Goal: Information Seeking & Learning: Learn about a topic

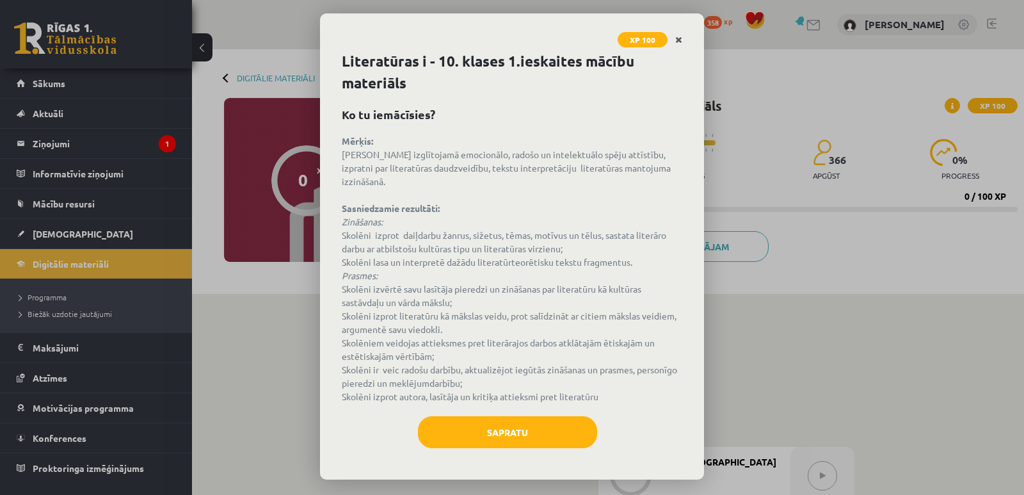
click at [681, 36] on icon "Close" at bounding box center [678, 40] width 7 height 9
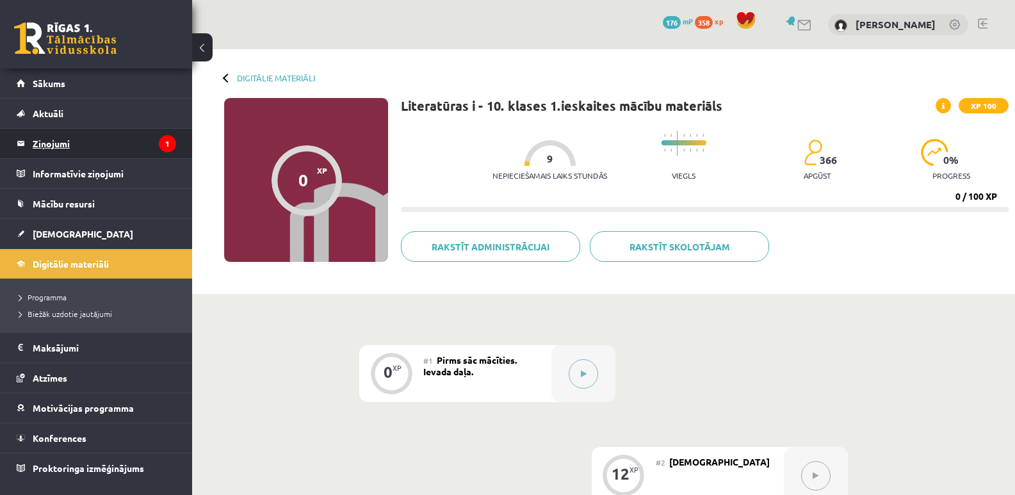
click at [65, 141] on legend "Ziņojumi 1" at bounding box center [104, 143] width 143 height 29
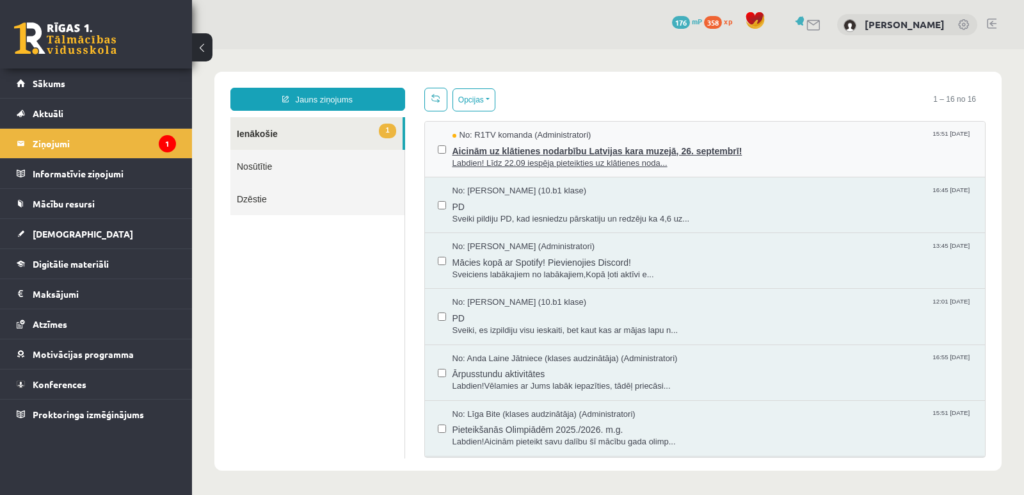
click at [499, 154] on span "Aicinām uz klātienes nodarbību Latvijas kara muzejā, 26. septembrī!" at bounding box center [713, 149] width 521 height 16
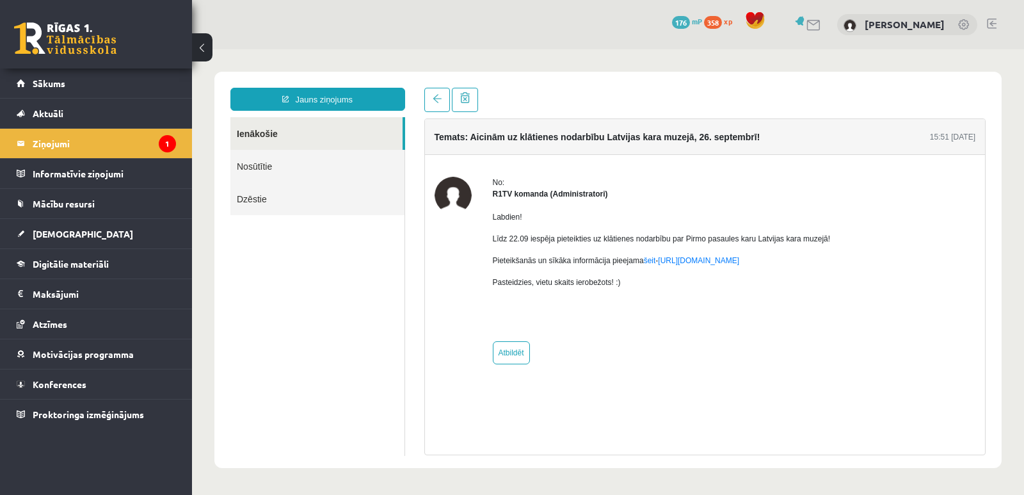
click at [680, 303] on p at bounding box center [662, 304] width 338 height 12
click at [439, 90] on link at bounding box center [437, 100] width 26 height 24
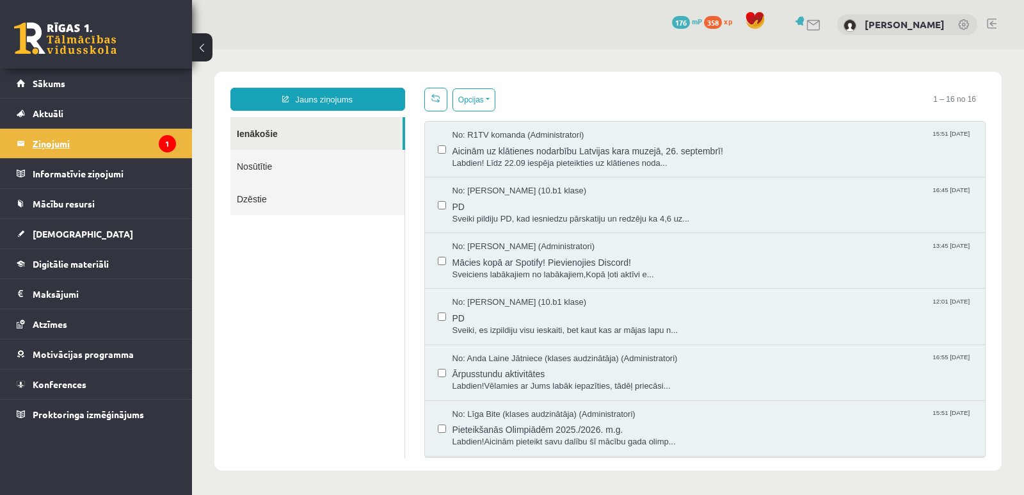
click at [166, 142] on icon "1" at bounding box center [167, 143] width 17 height 17
click at [42, 263] on span "Digitālie materiāli" at bounding box center [71, 264] width 76 height 12
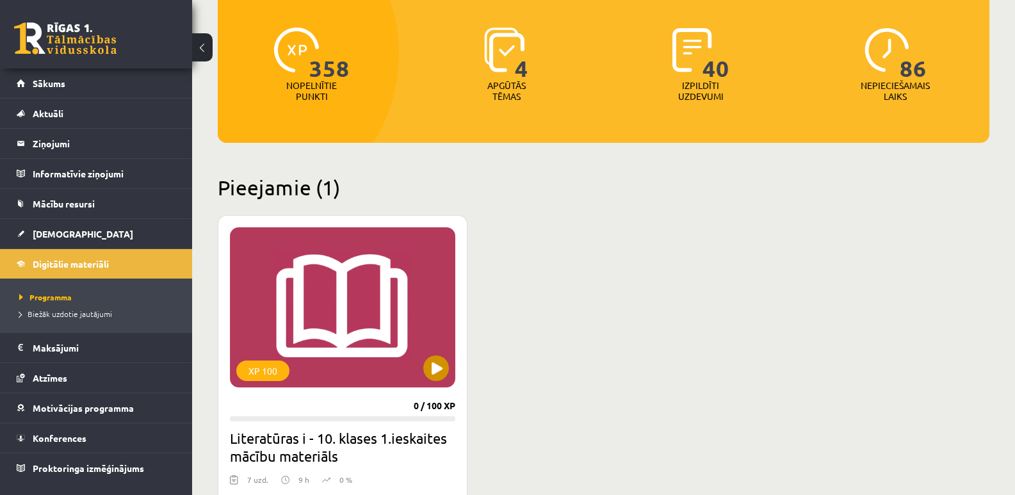
scroll to position [192, 0]
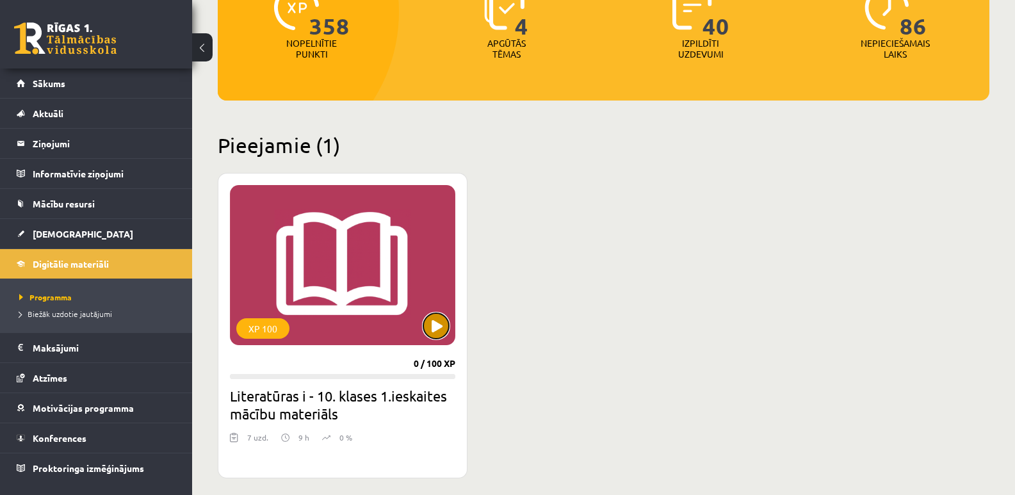
click at [434, 319] on button at bounding box center [436, 326] width 26 height 26
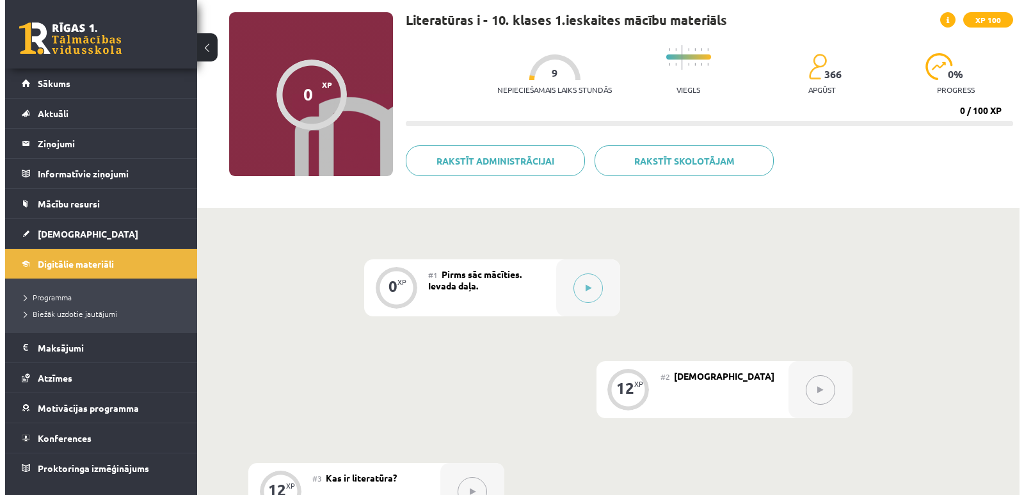
scroll to position [64, 0]
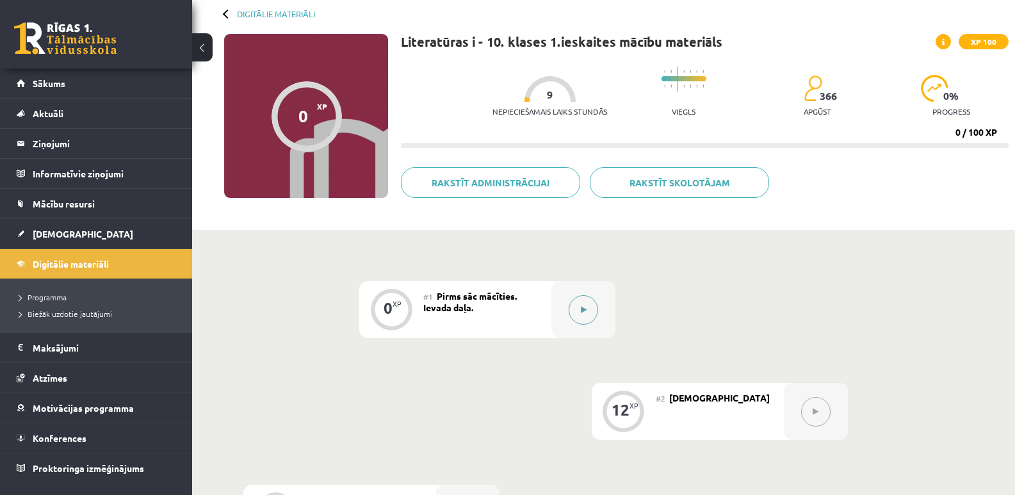
click at [588, 311] on button at bounding box center [583, 309] width 29 height 29
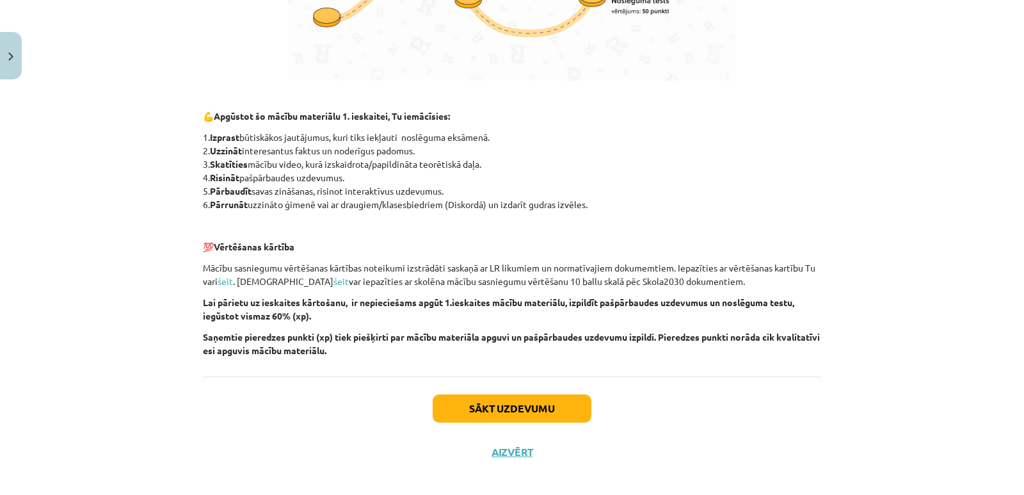
scroll to position [866, 0]
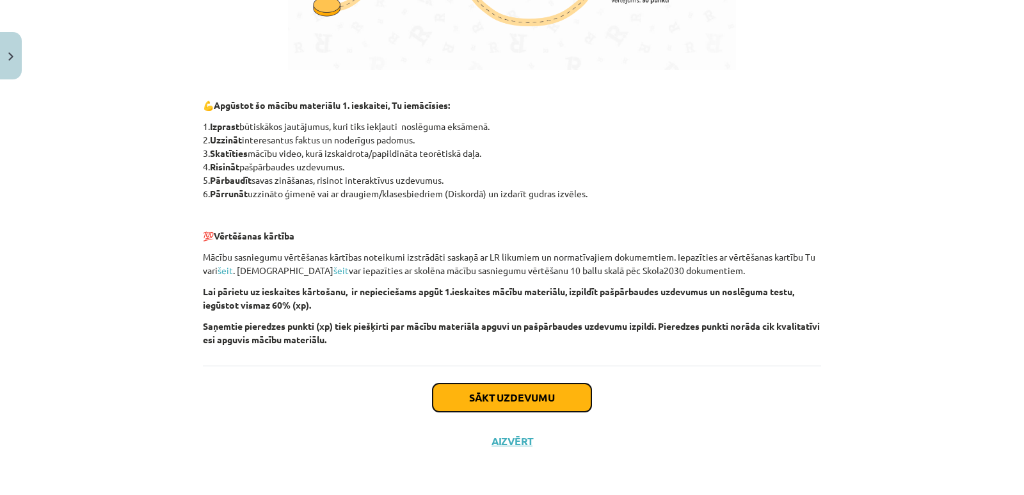
click at [514, 398] on button "Sākt uzdevumu" at bounding box center [512, 398] width 159 height 28
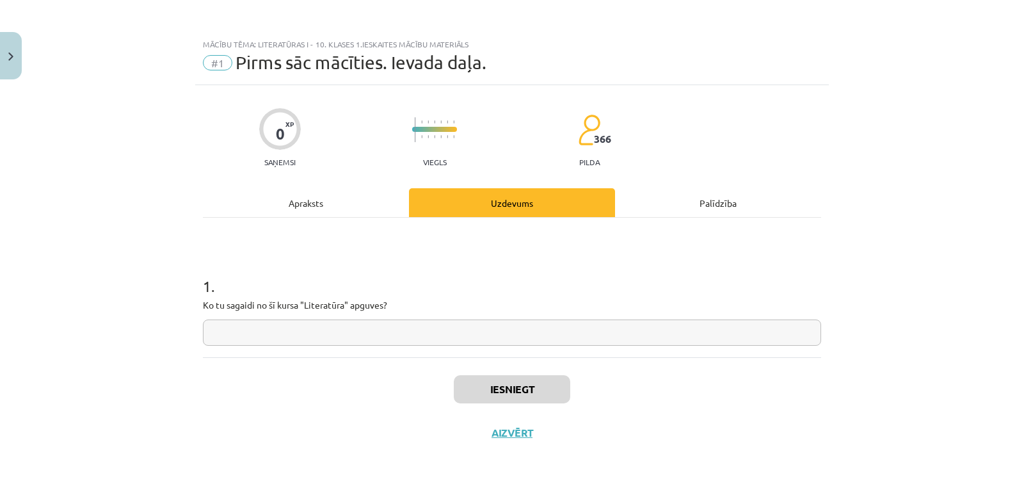
scroll to position [0, 0]
drag, startPoint x: 202, startPoint y: 307, endPoint x: 394, endPoint y: 303, distance: 192.1
click at [394, 303] on div "0 XP Saņemsi Viegls 366 pilda Apraksts Uzdevums Palīdzība 1 . Ko tu sagaidi no …" at bounding box center [512, 274] width 634 height 378
copy p "Ko tu sagaidi no šī kursa "Literatūra" apguves?"
paste input "**********"
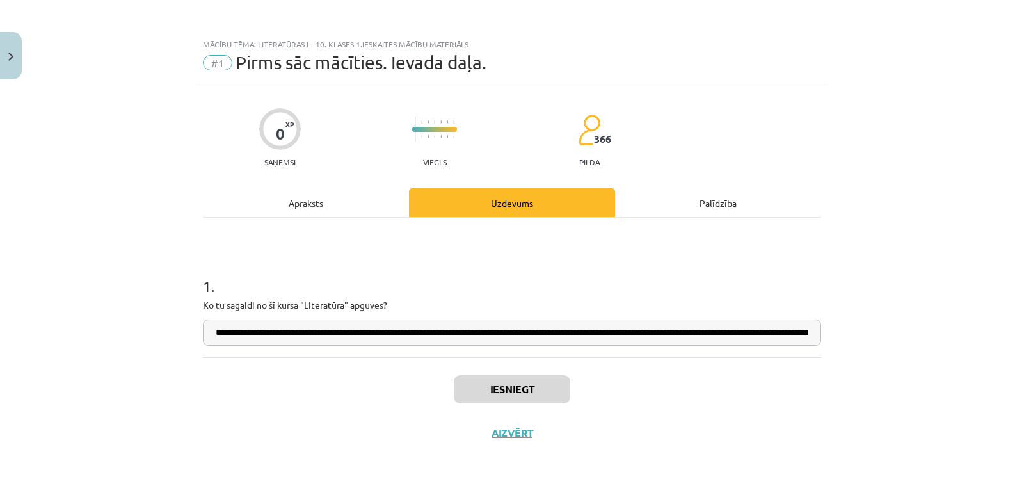
scroll to position [0, 194]
type input "**********"
click at [198, 363] on div "**********" at bounding box center [512, 274] width 634 height 378
click at [481, 390] on button "Iesniegt" at bounding box center [512, 389] width 117 height 28
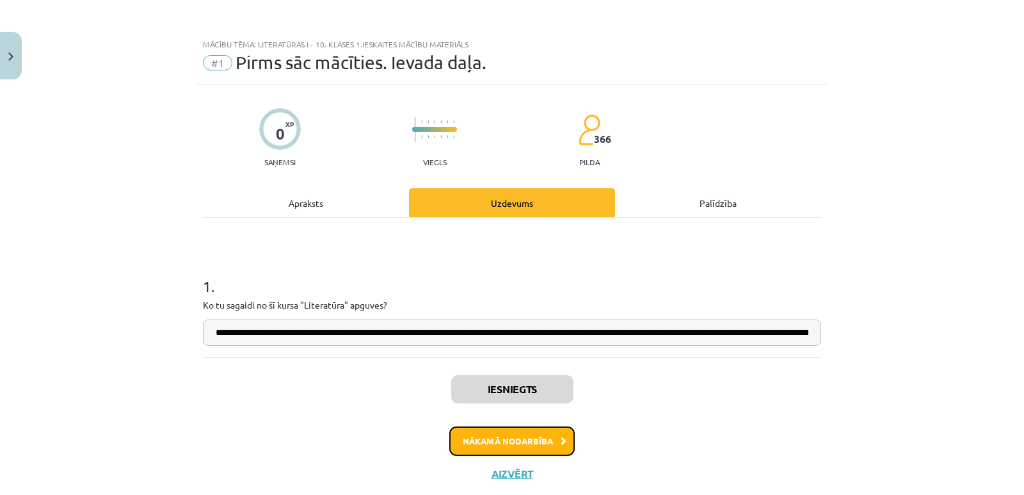
click at [494, 448] on button "Nākamā nodarbība" at bounding box center [511, 440] width 125 height 29
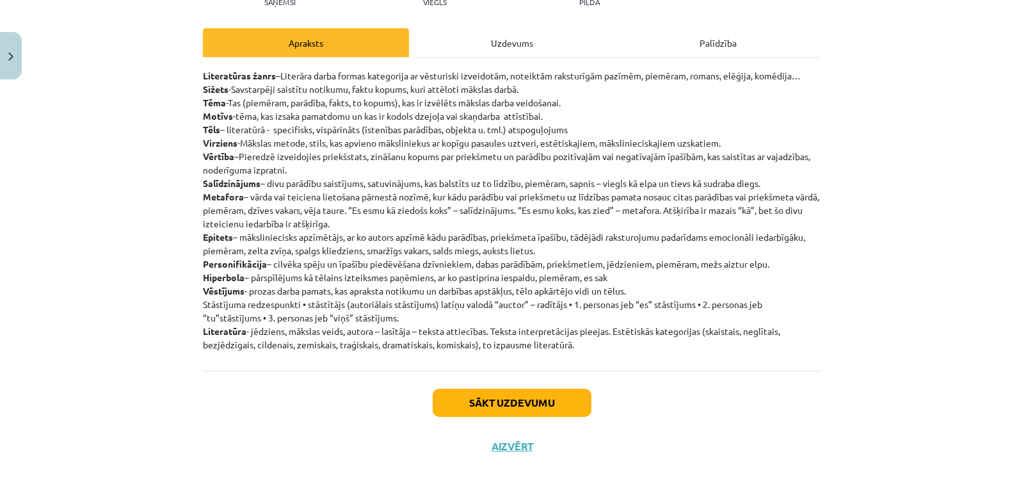
scroll to position [96, 0]
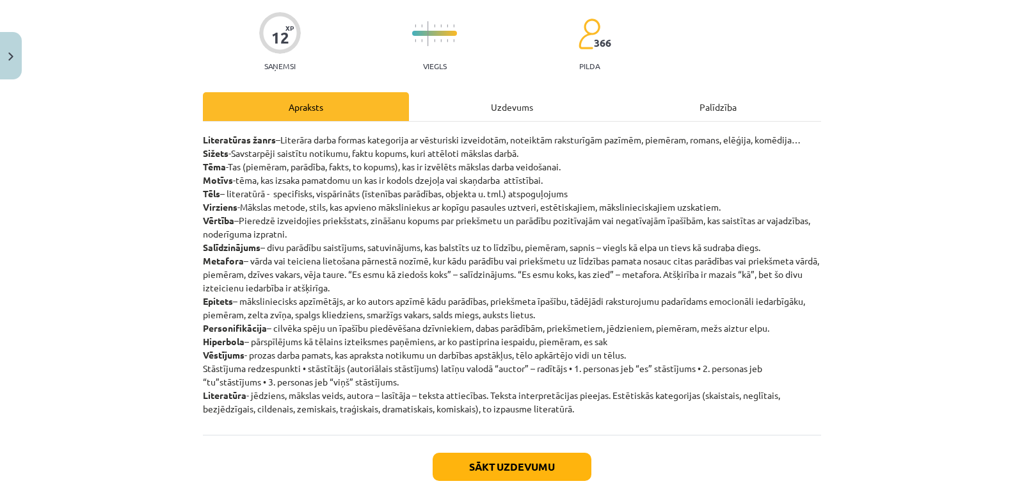
drag, startPoint x: 572, startPoint y: 409, endPoint x: 202, endPoint y: 131, distance: 462.8
click at [203, 131] on div "Literatūras žanrs –Literāra darba formas kategorija ar vēsturiski izveidotām, n…" at bounding box center [512, 278] width 618 height 313
drag, startPoint x: 197, startPoint y: 131, endPoint x: 556, endPoint y: 337, distance: 413.3
click at [638, 414] on div "12 XP Saņemsi Viegls 366 pilda Apraksts Uzdevums Palīdzība Literatūras žanrs –L…" at bounding box center [512, 260] width 634 height 543
copy p "Loremipsumd sitam –Consecte adipi elitse doeiusmodt in utlaboreet doloremagn, a…"
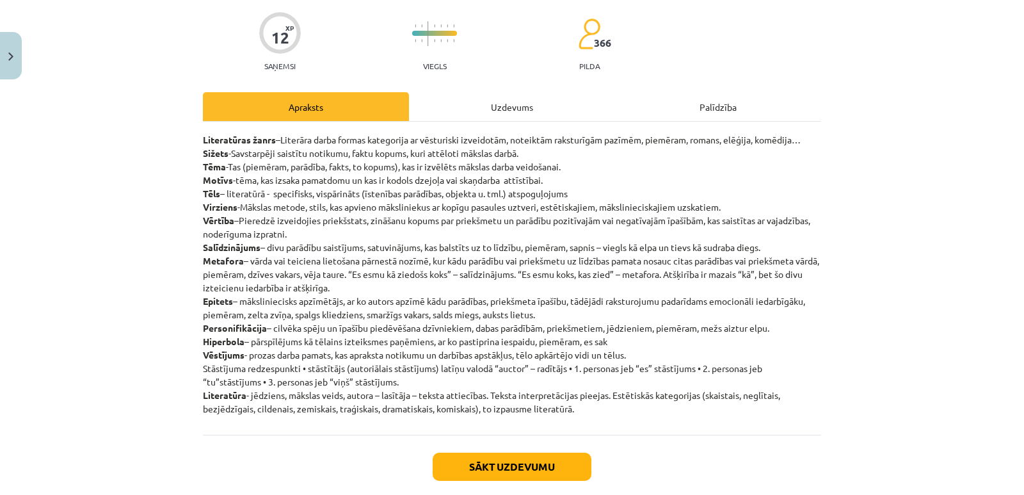
click at [662, 437] on div "Sākt uzdevumu Aizvērt" at bounding box center [512, 480] width 618 height 90
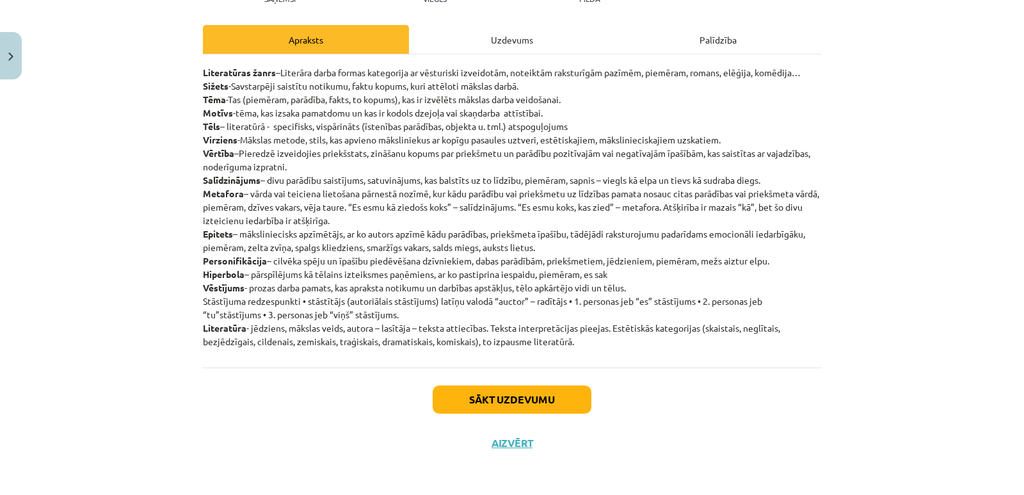
scroll to position [165, 0]
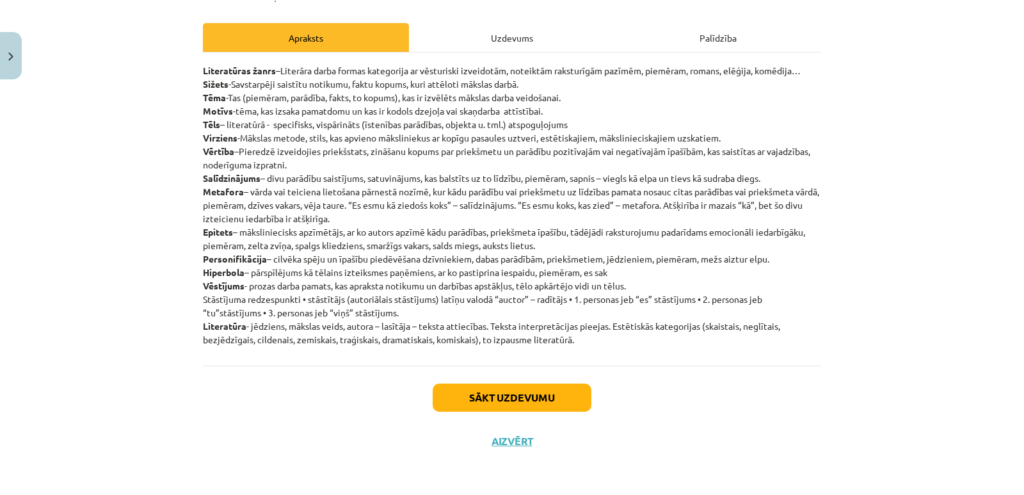
click at [656, 378] on div "Sākt uzdevumu Aizvērt" at bounding box center [512, 411] width 618 height 90
click at [459, 400] on button "Sākt uzdevumu" at bounding box center [512, 398] width 159 height 28
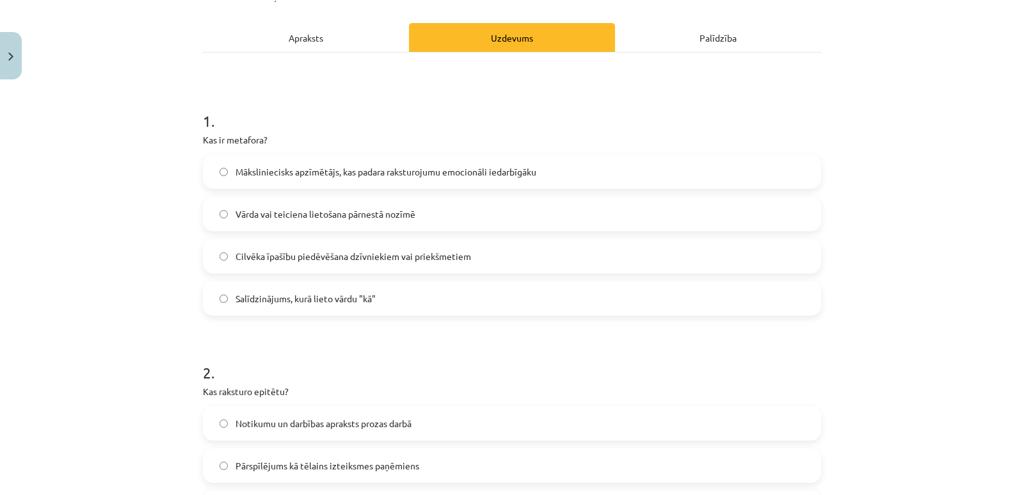
scroll to position [32, 0]
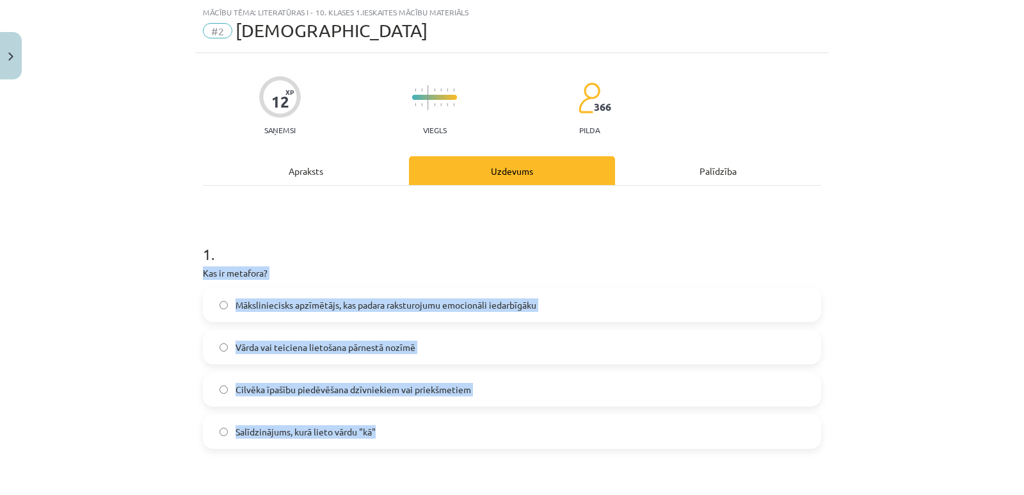
drag, startPoint x: 199, startPoint y: 272, endPoint x: 387, endPoint y: 429, distance: 245.0
click at [387, 429] on div "1 . Kas ir metafora? Māksliniecisks apzīmētājs, kas padara raksturojumu emocion…" at bounding box center [512, 336] width 618 height 226
copy div "Kas ir metafora? Māksliniecisks apzīmētājs, kas padara raksturojumu emocionāli …"
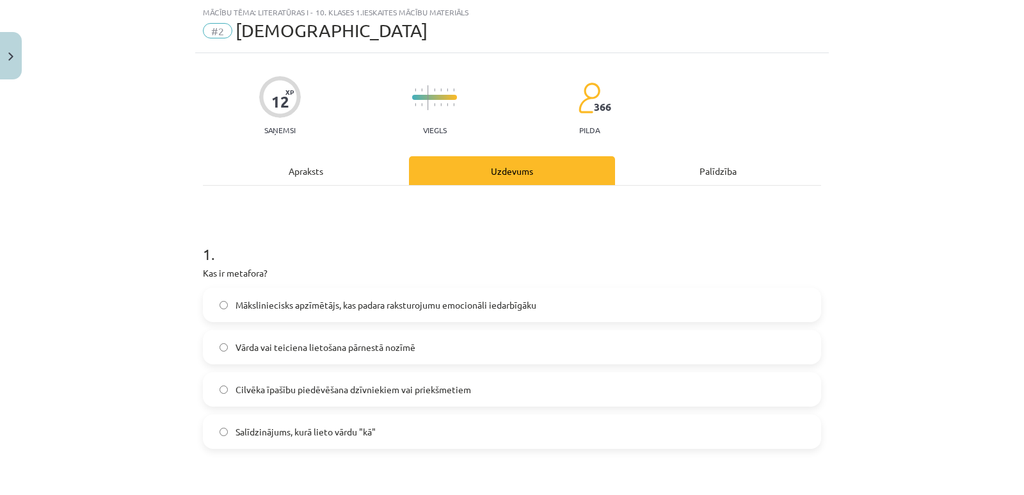
click at [305, 238] on h1 "1 ." at bounding box center [512, 243] width 618 height 40
click at [263, 353] on span "Vārda vai teiciena lietošana pārnestā nozīmē" at bounding box center [326, 347] width 180 height 13
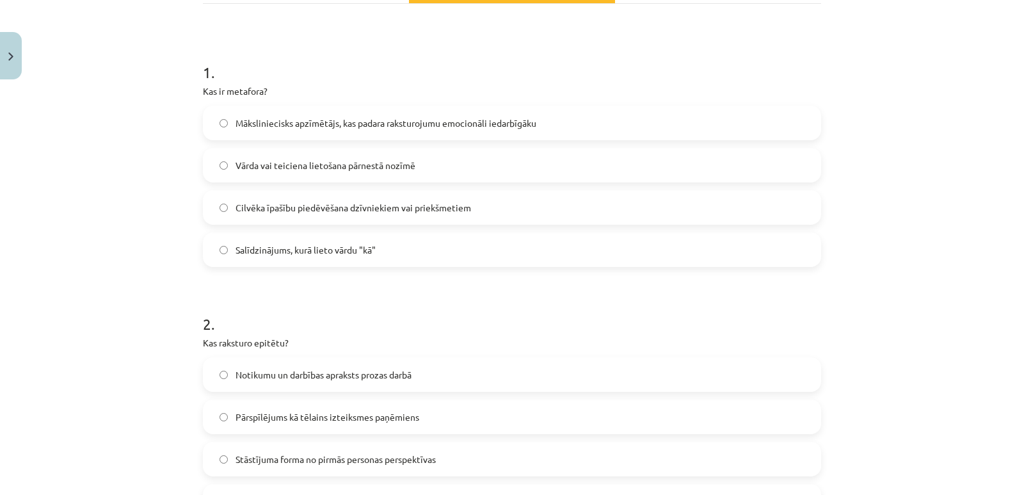
scroll to position [288, 0]
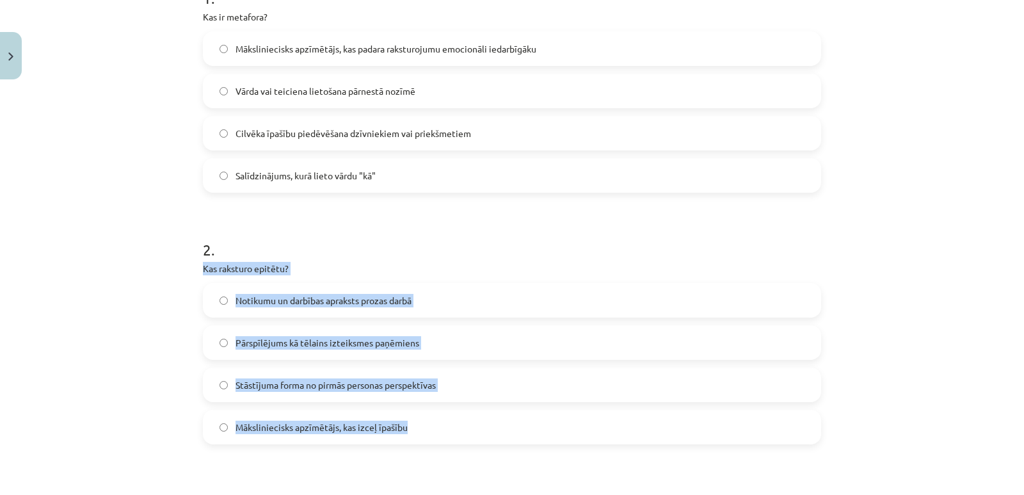
drag, startPoint x: 197, startPoint y: 264, endPoint x: 431, endPoint y: 444, distance: 295.0
copy div "Kas raksturo epitētu? Notikumu un darbības apraksts prozas darbā Pārspīlējums k…"
click at [145, 385] on div "Mācību tēma: Literatūras i - 10. klases 1.ieskaites mācību materiāls #2 Jēdzien…" at bounding box center [512, 247] width 1024 height 495
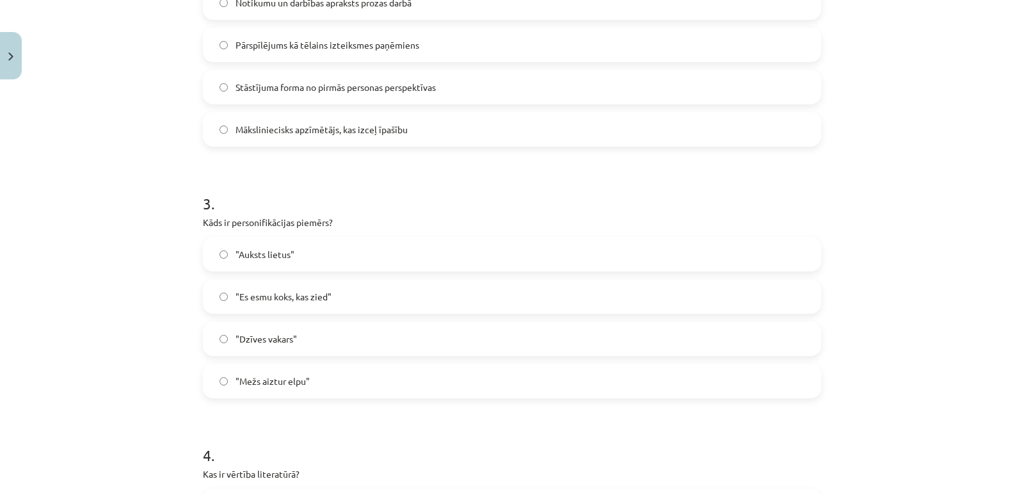
scroll to position [608, 0]
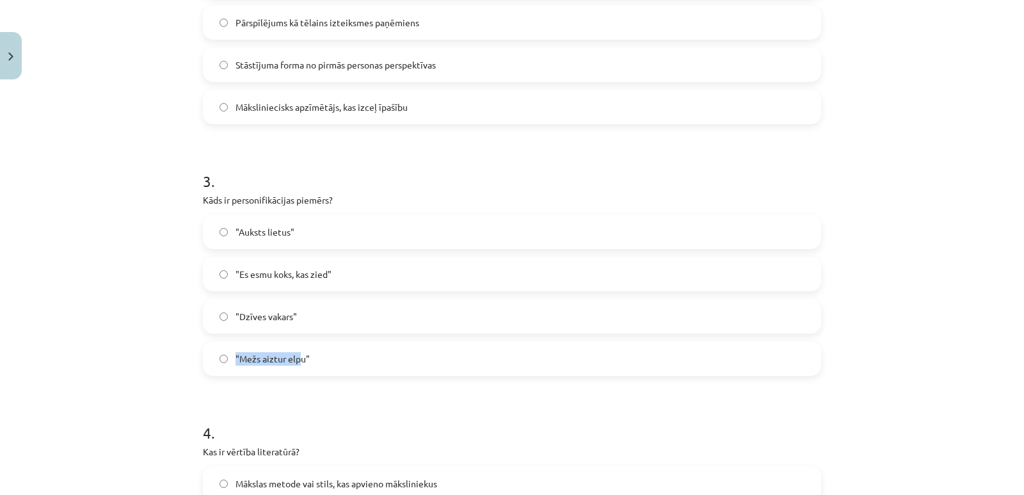
drag, startPoint x: 300, startPoint y: 323, endPoint x: 298, endPoint y: 341, distance: 17.4
click at [298, 341] on div ""Auksts lietus" "Es esmu koks, kas zied" "Dzīves vakars" "Mežs aiztur elpu"" at bounding box center [512, 294] width 618 height 161
click at [180, 373] on div "Mācību tēma: Literatūras i - 10. klases 1.ieskaites mācību materiāls #2 Jēdzien…" at bounding box center [512, 247] width 1024 height 495
click at [279, 356] on span ""Mežs aiztur elpu"" at bounding box center [273, 358] width 74 height 13
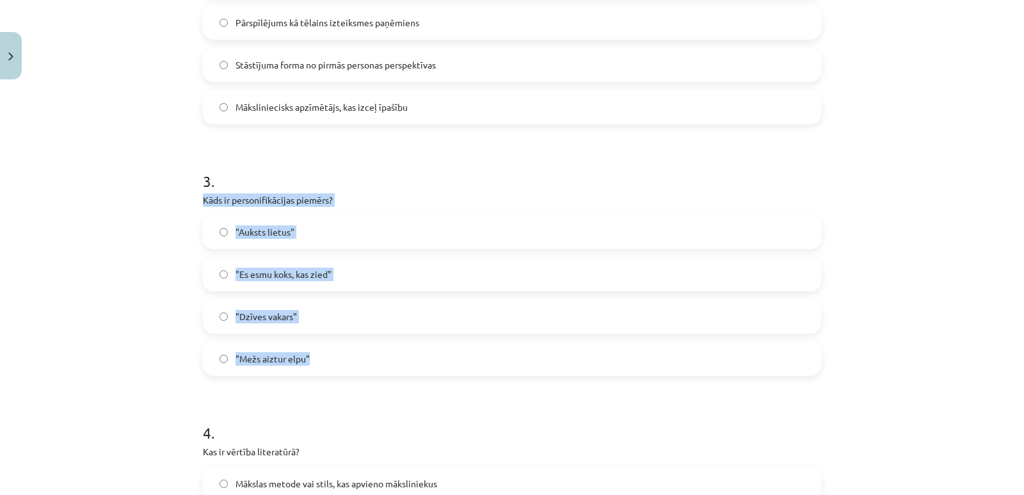
drag, startPoint x: 197, startPoint y: 198, endPoint x: 347, endPoint y: 359, distance: 219.7
click at [347, 359] on div "12 XP Saņemsi Viegls 366 pilda Apraksts Uzdevums Palīdzība 1 . Kas ir metafora?…" at bounding box center [512, 236] width 634 height 1519
copy div "Kāds ir personifikācijas piemērs? "Auksts lietus" "Es esmu koks, kas zied" "Dzī…"
click at [75, 321] on div "Mācību tēma: Literatūras i - 10. klases 1.ieskaites mācību materiāls #2 Jēdzien…" at bounding box center [512, 247] width 1024 height 495
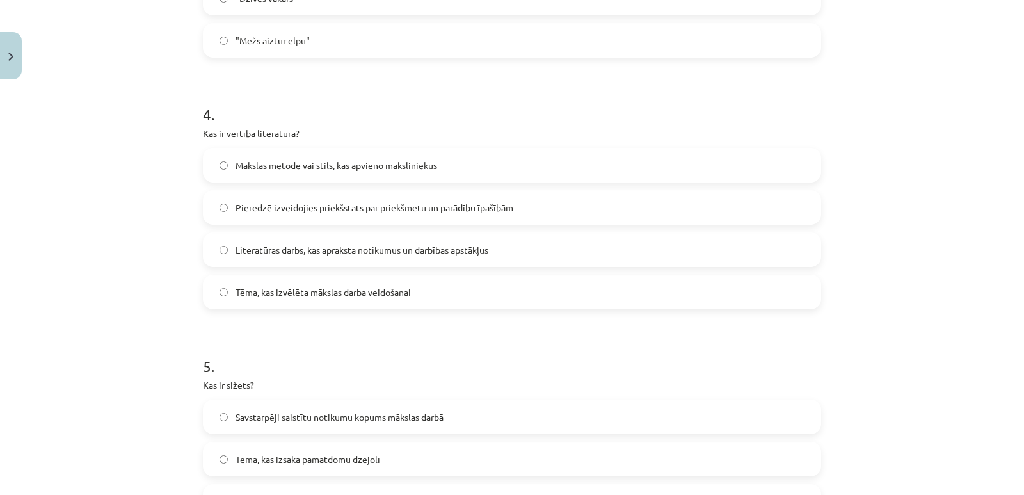
scroll to position [928, 0]
click at [400, 213] on label "Pieredzē izveidojies priekšstats par priekšmetu un parādību īpašībām" at bounding box center [512, 206] width 616 height 32
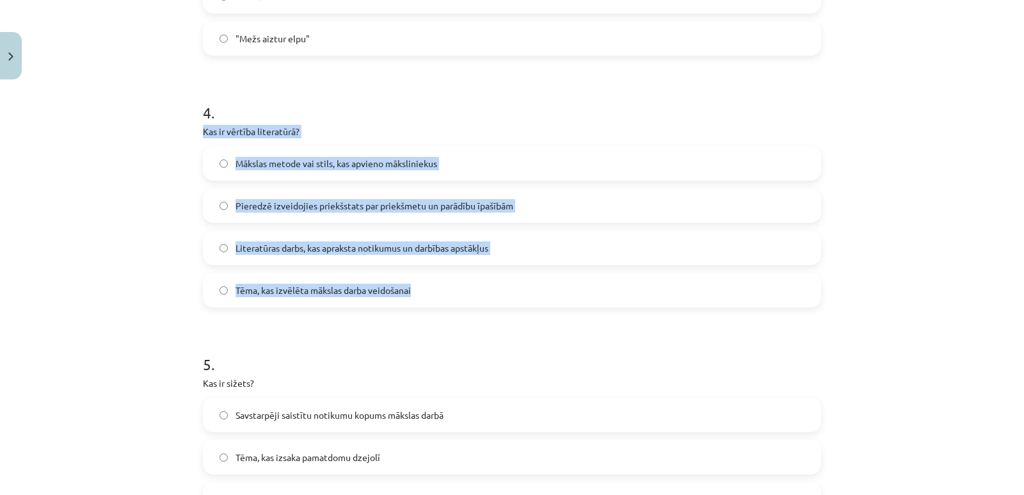
drag, startPoint x: 197, startPoint y: 130, endPoint x: 467, endPoint y: 298, distance: 318.4
copy div "Kas ir vērtība literatūrā? Mākslas metode vai stils, kas apvieno māksliniekus P…"
click at [122, 300] on div "Mācību tēma: Literatūras i - 10. klases 1.ieskaites mācību materiāls #2 Jēdzien…" at bounding box center [512, 247] width 1024 height 495
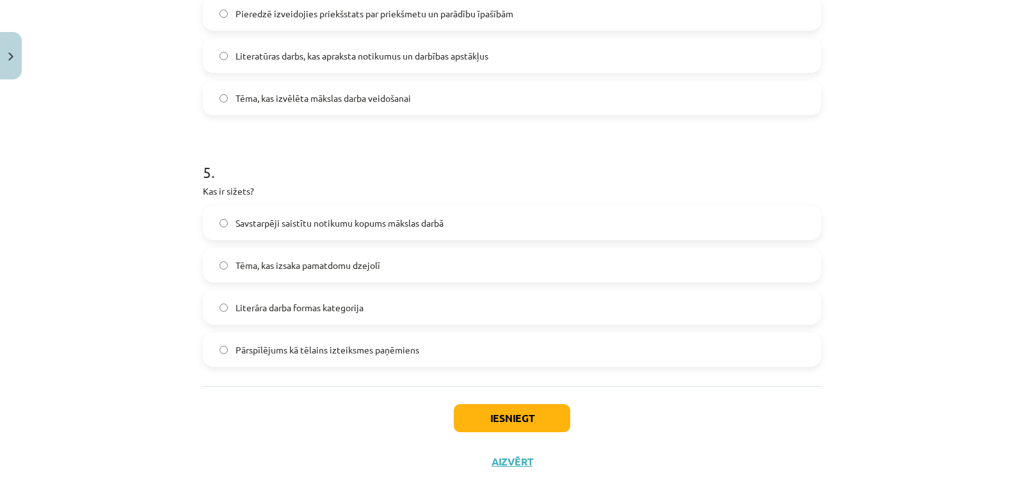
scroll to position [1141, 0]
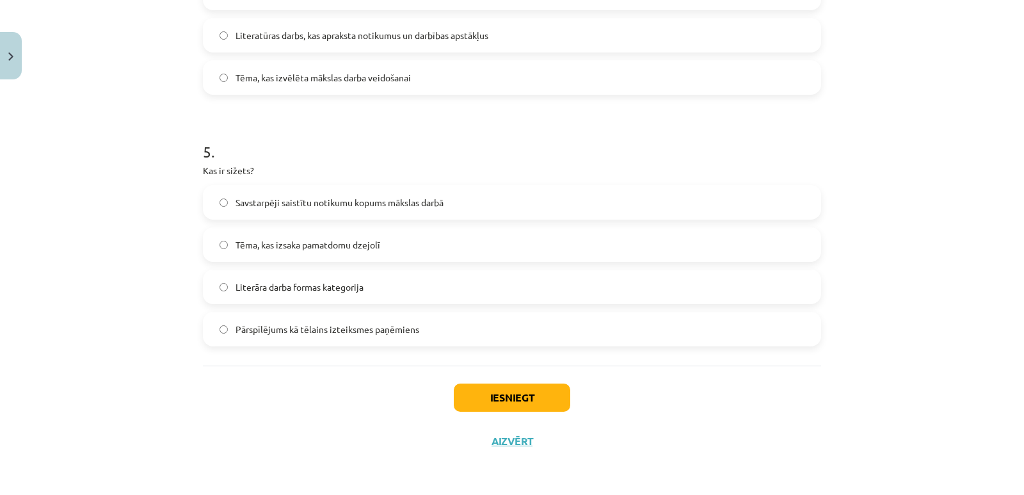
click at [305, 207] on span "Savstarpēji saistītu notikumu kopums mākslas darbā" at bounding box center [340, 202] width 208 height 13
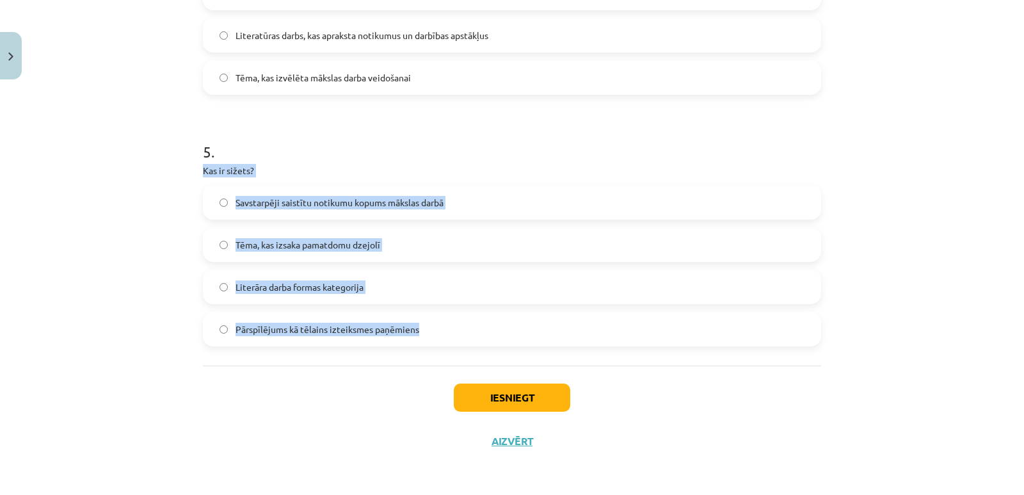
drag, startPoint x: 199, startPoint y: 170, endPoint x: 421, endPoint y: 330, distance: 273.7
click at [421, 330] on div "5 . Kas ir sižets? Savstarpēji saistītu notikumu kopums mākslas darbā Tēma, kas…" at bounding box center [512, 233] width 618 height 226
copy div "Kas ir sižets? Savstarpēji saistītu notikumu kopums mākslas darbā Tēma, kas izs…"
click at [136, 200] on div "Mācību tēma: Literatūras i - 10. klases 1.ieskaites mācību materiāls #2 Jēdzien…" at bounding box center [512, 247] width 1024 height 495
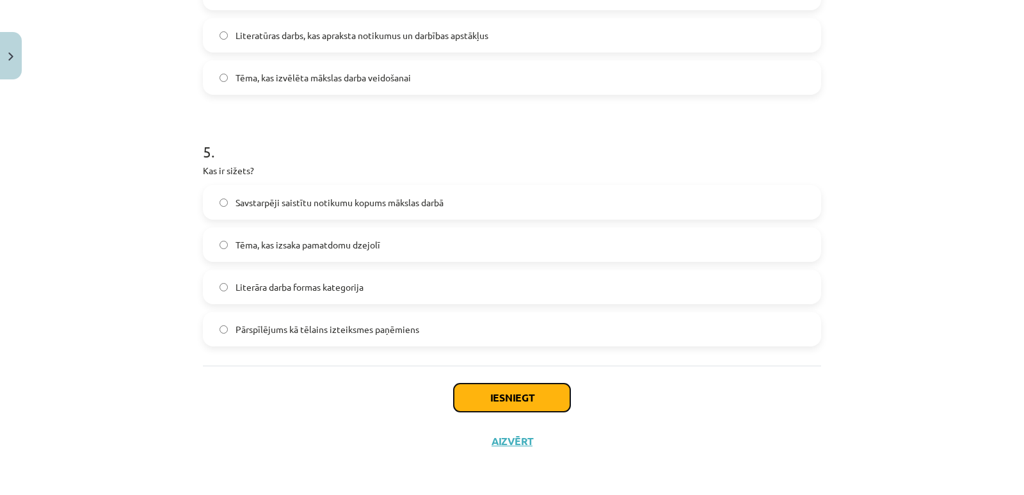
click at [490, 394] on button "Iesniegt" at bounding box center [512, 398] width 117 height 28
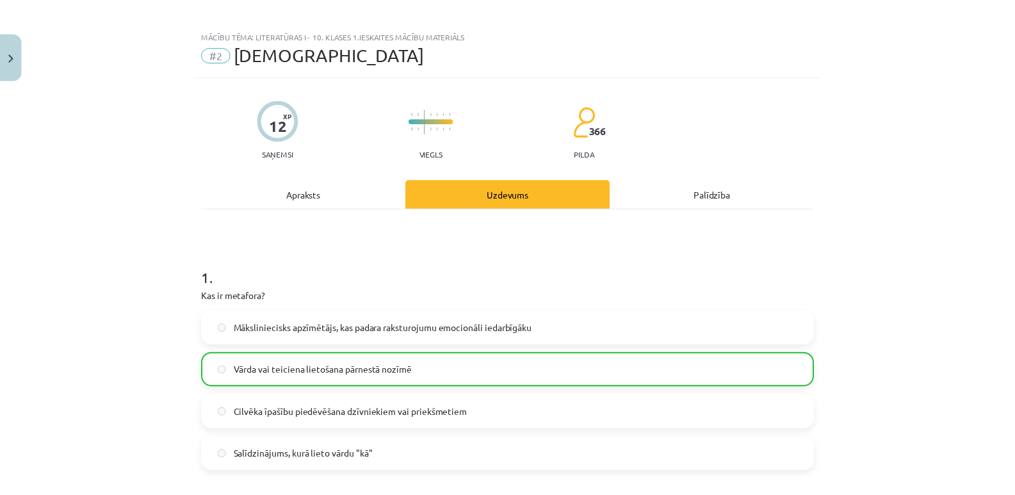
scroll to position [0, 0]
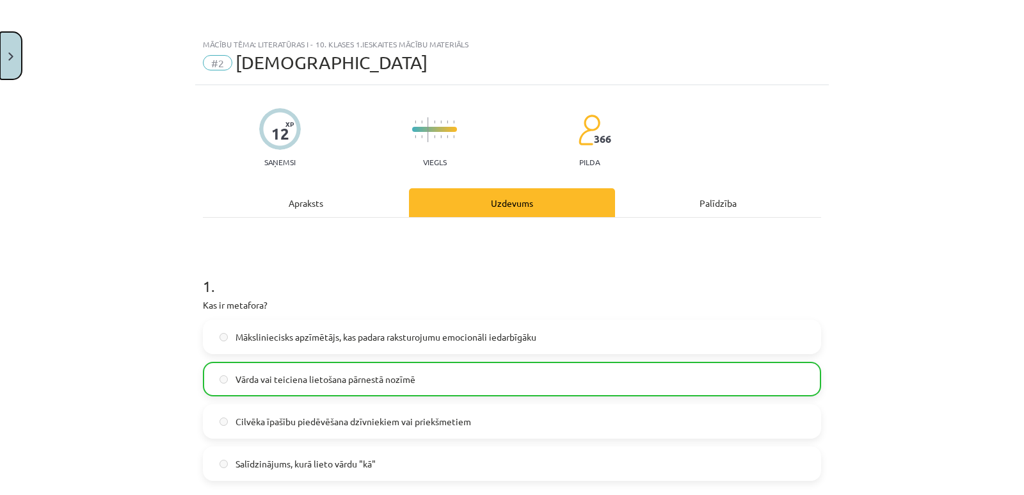
click at [12, 57] on img "Close" at bounding box center [10, 57] width 5 height 8
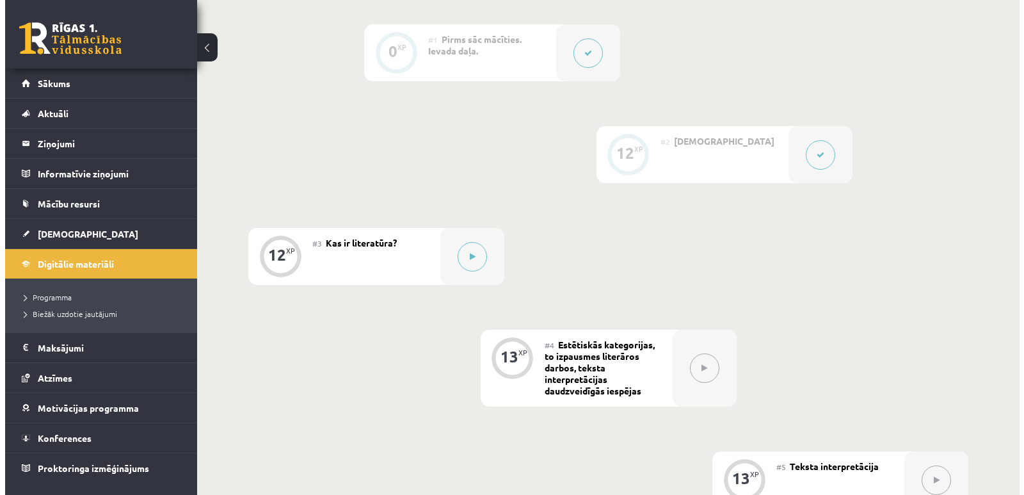
scroll to position [320, 0]
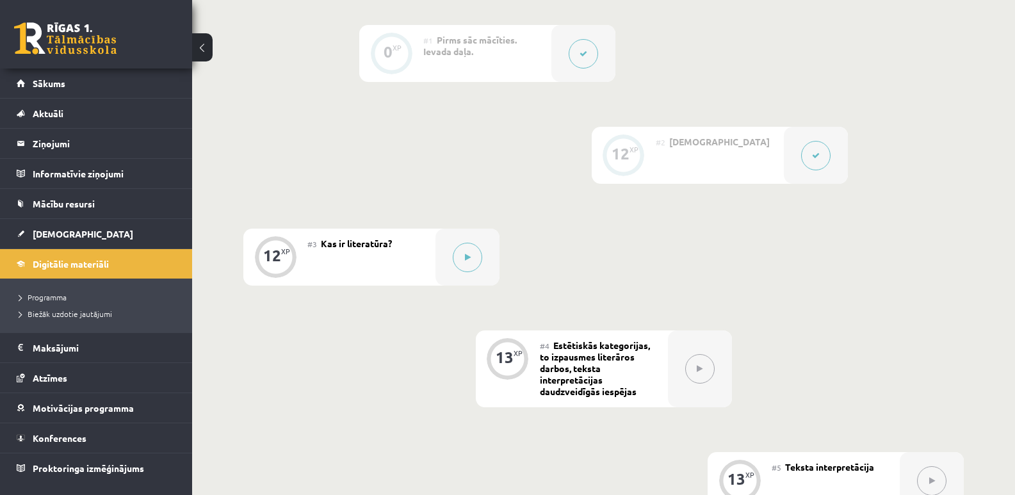
click at [814, 150] on button at bounding box center [815, 155] width 29 height 29
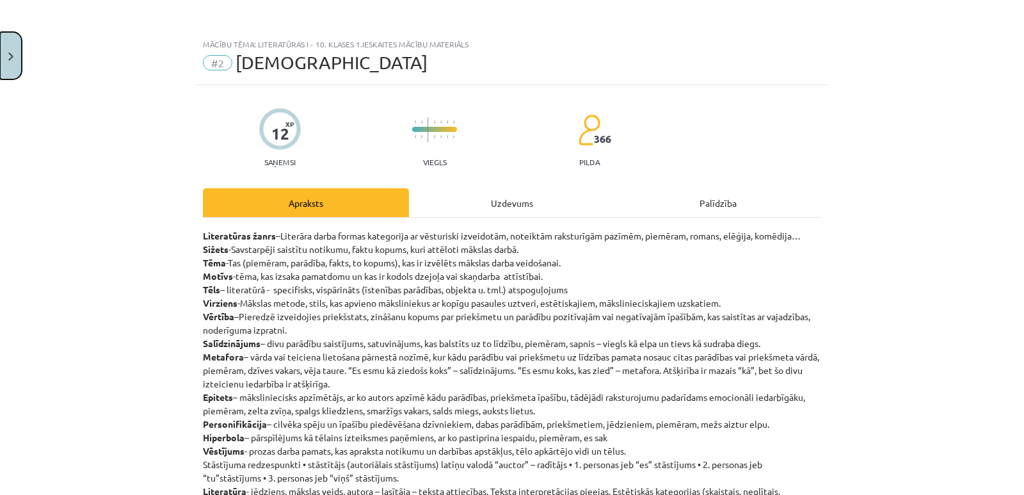
click at [9, 69] on button "Close" at bounding box center [11, 55] width 22 height 47
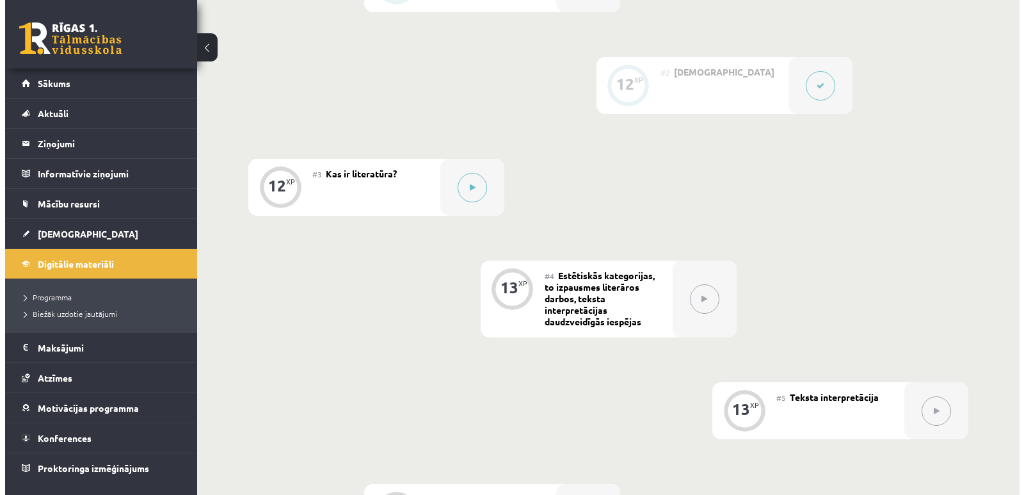
scroll to position [448, 0]
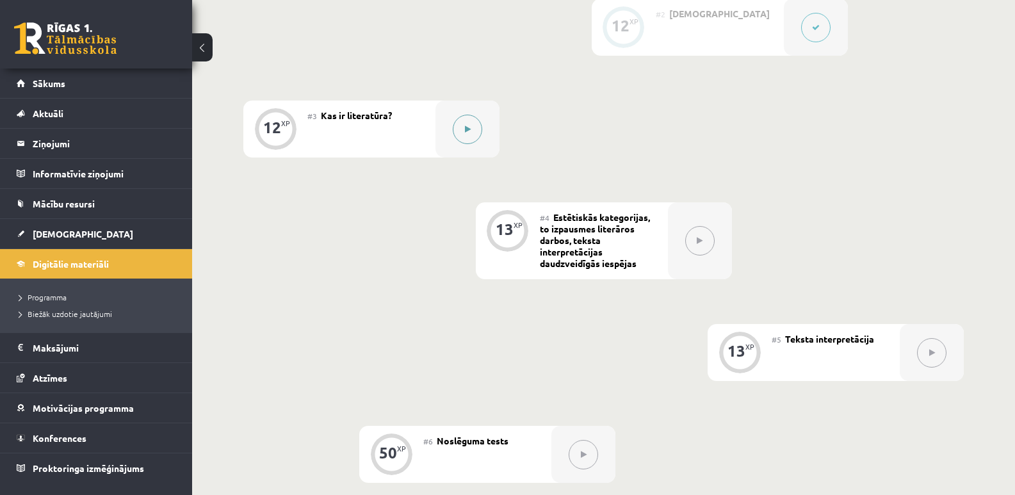
click at [473, 138] on button at bounding box center [467, 129] width 29 height 29
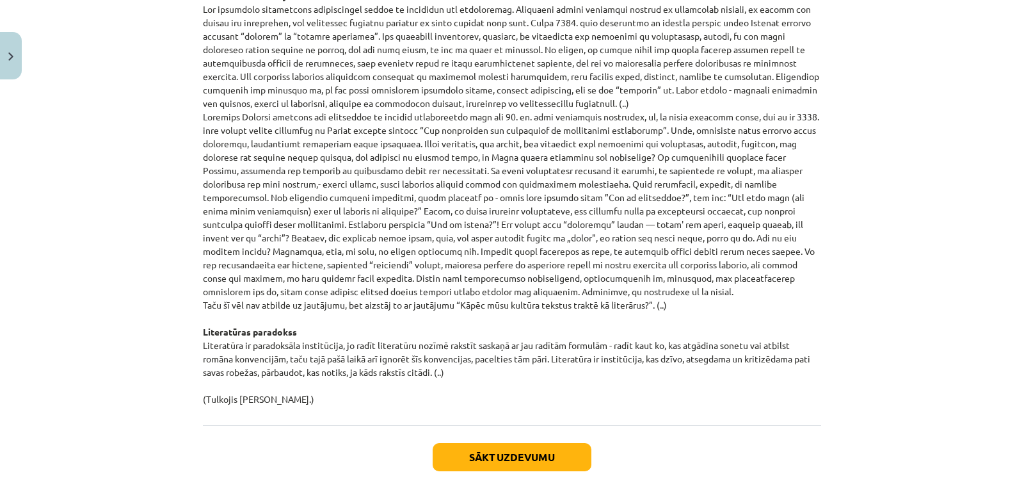
scroll to position [1267, 0]
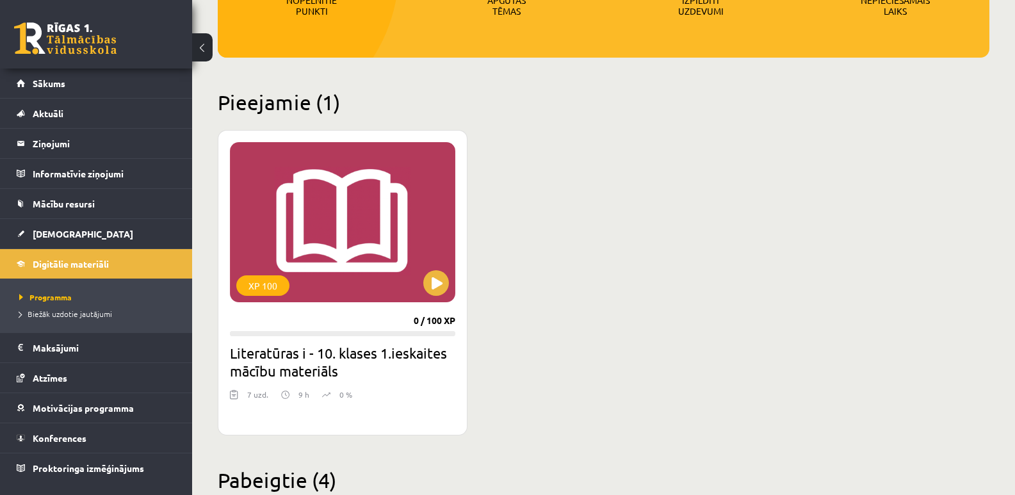
scroll to position [256, 0]
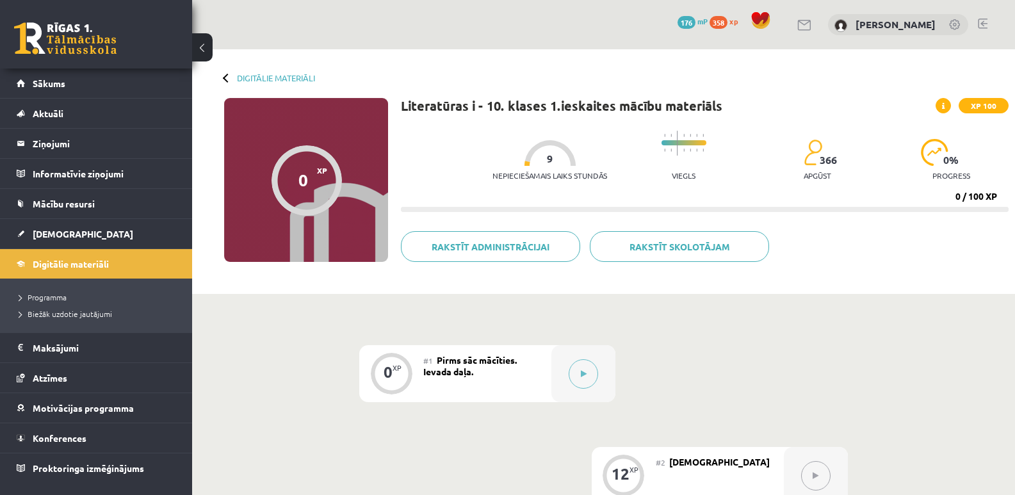
click at [342, 160] on div "0 XP XP 100" at bounding box center [306, 180] width 164 height 164
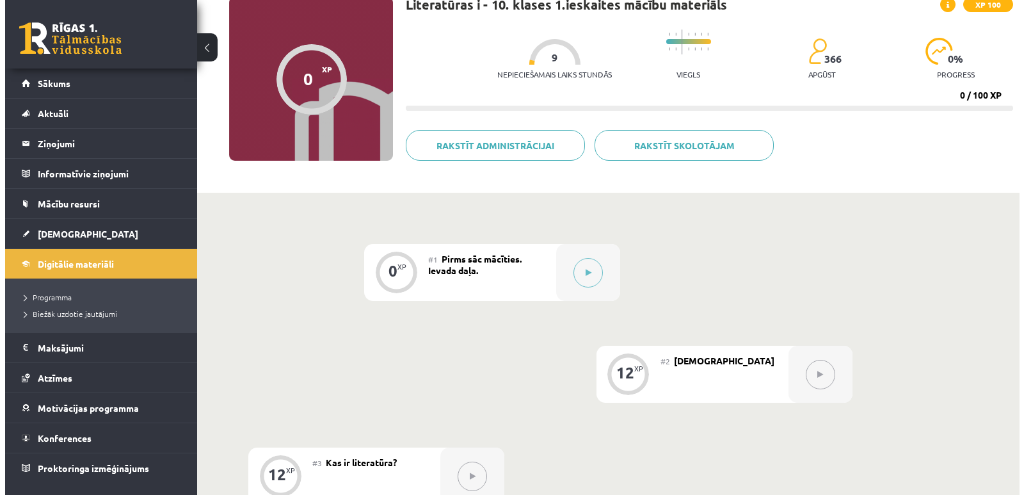
scroll to position [320, 0]
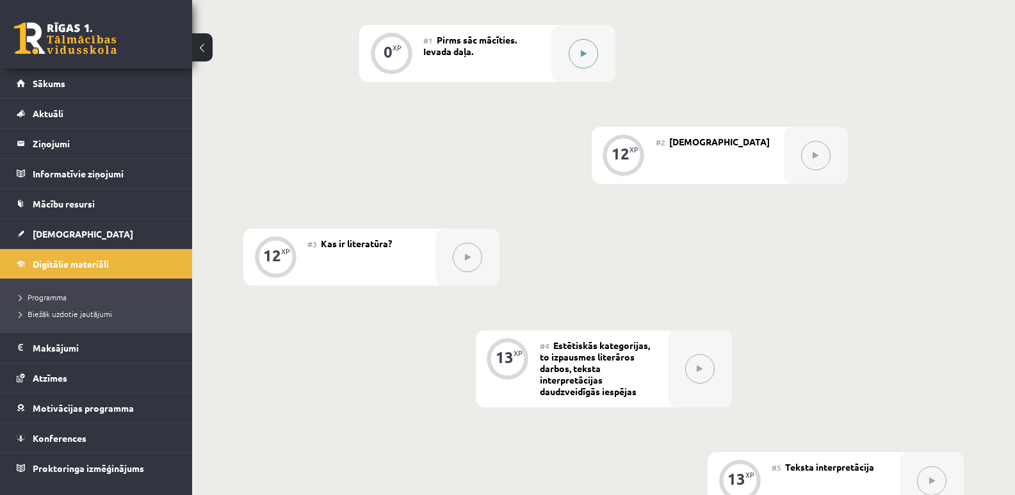
click at [589, 60] on button at bounding box center [583, 53] width 29 height 29
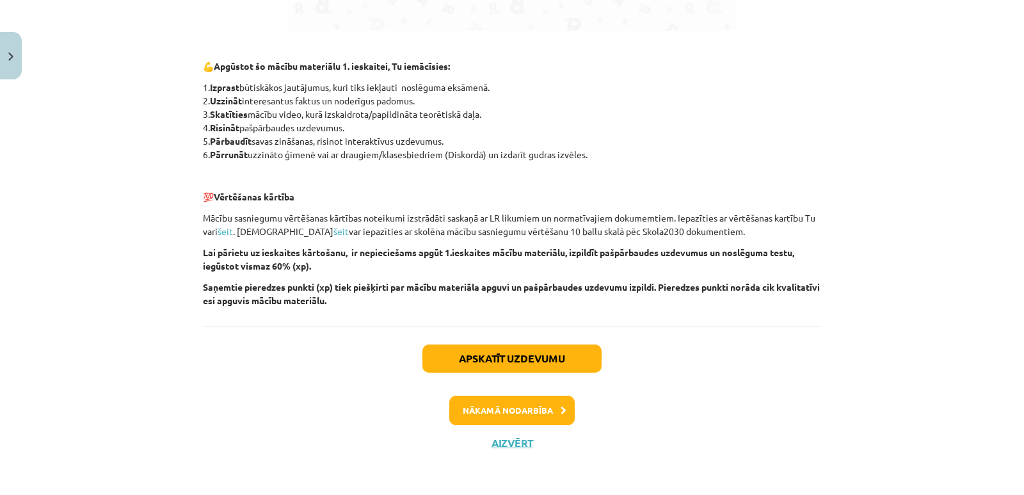
scroll to position [907, 0]
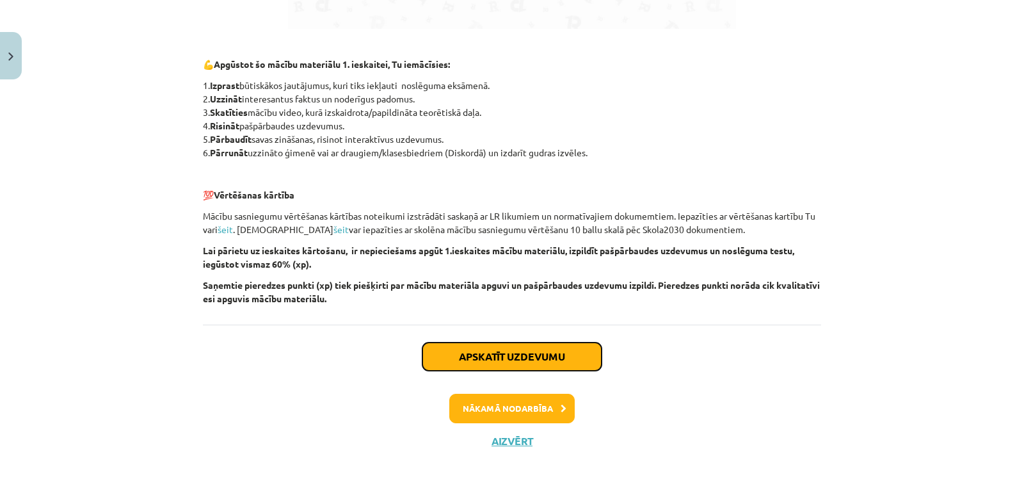
click at [500, 357] on button "Apskatīt uzdevumu" at bounding box center [512, 357] width 179 height 28
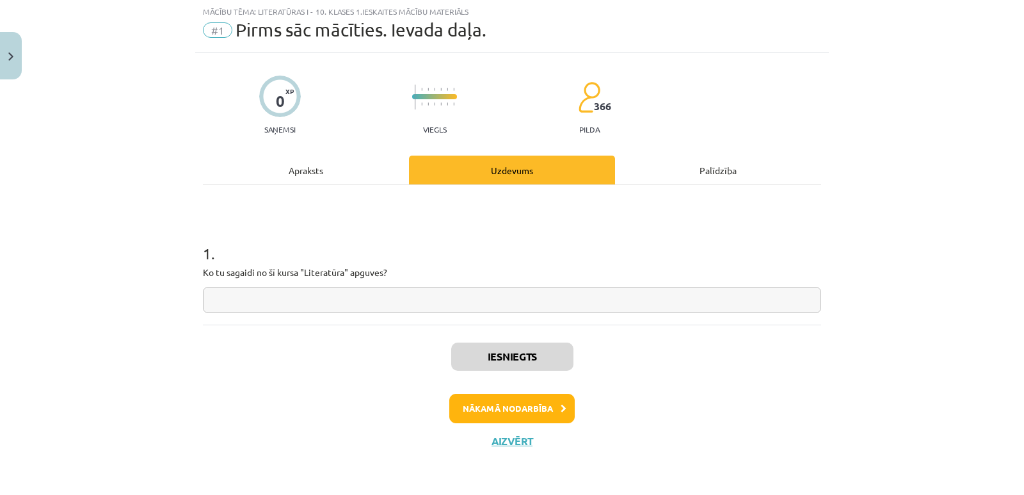
scroll to position [32, 0]
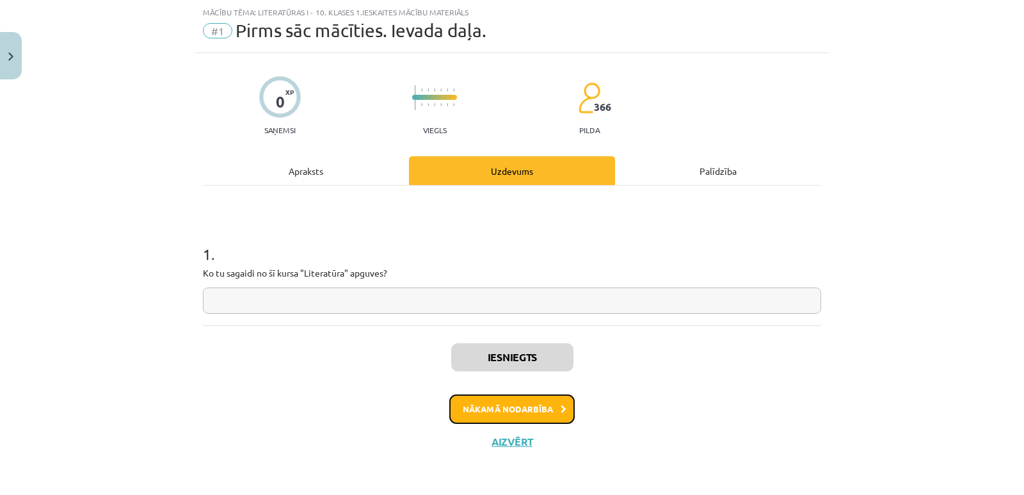
click at [515, 408] on button "Nākamā nodarbība" at bounding box center [511, 408] width 125 height 29
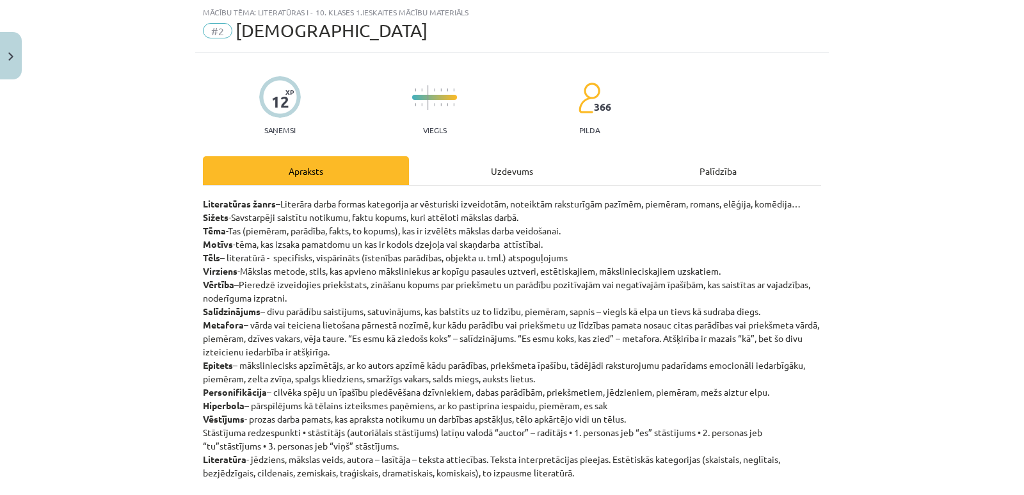
scroll to position [206, 0]
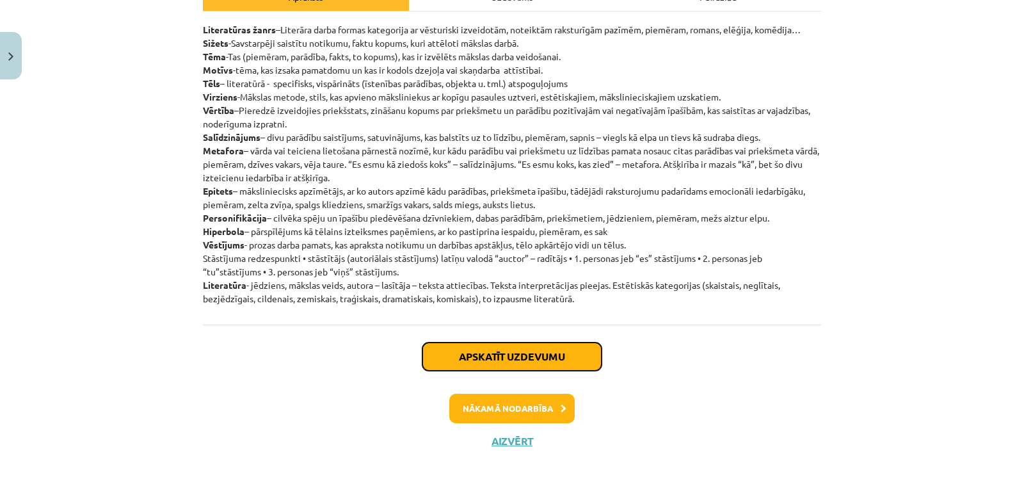
click at [503, 366] on button "Apskatīt uzdevumu" at bounding box center [512, 357] width 179 height 28
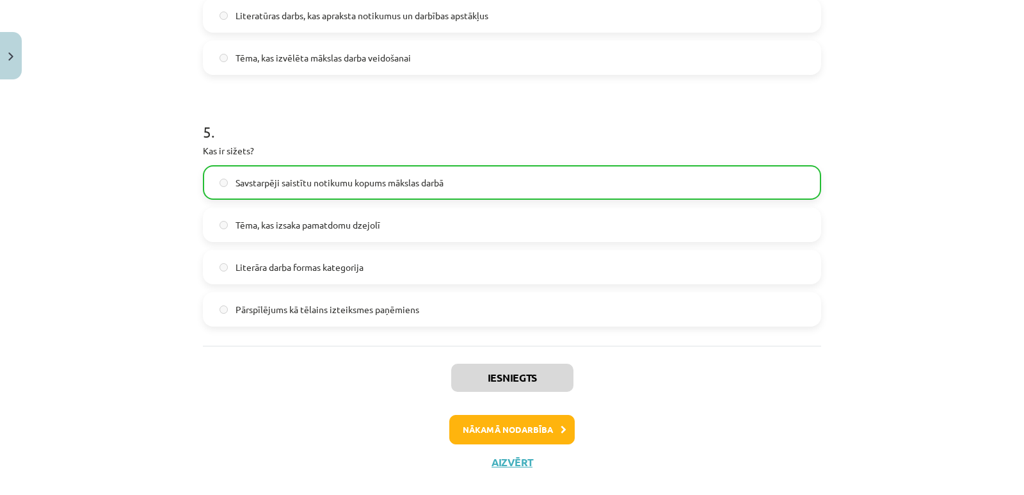
scroll to position [1182, 0]
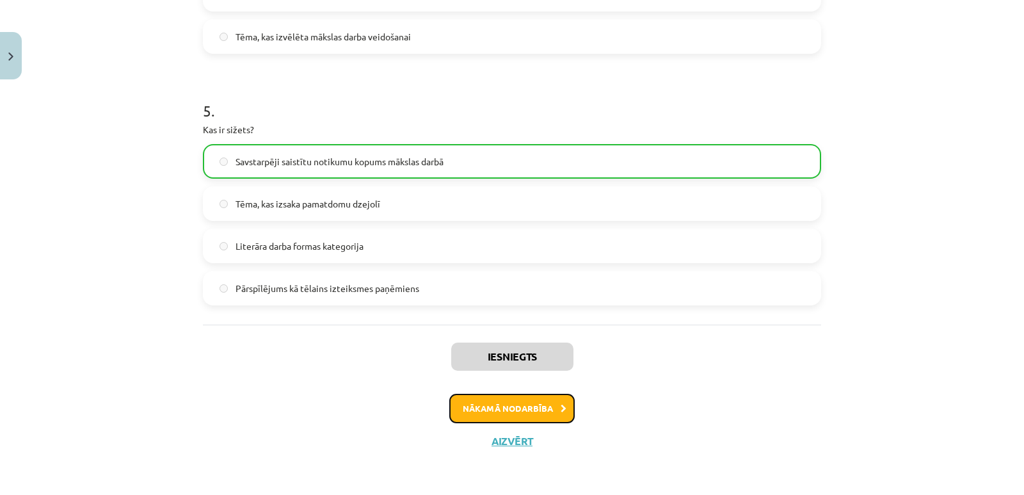
click at [500, 413] on button "Nākamā nodarbība" at bounding box center [511, 408] width 125 height 29
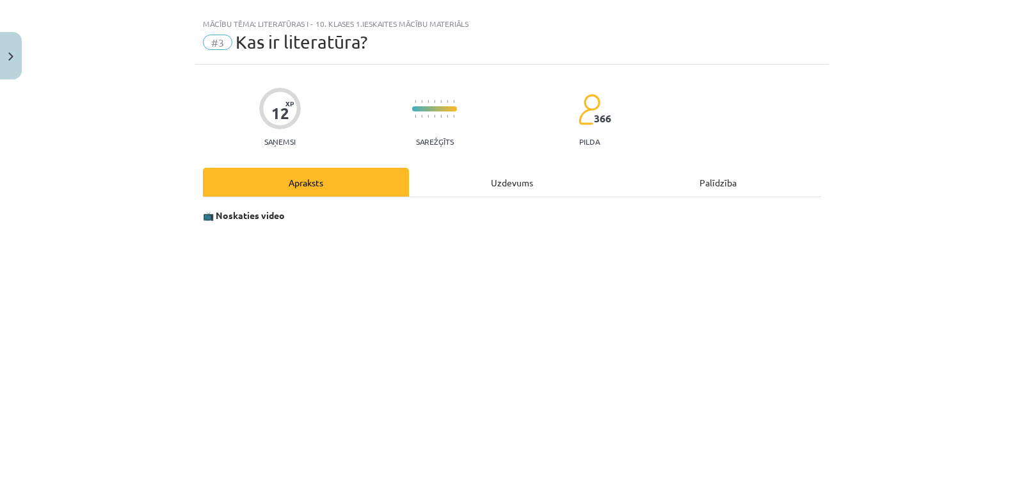
scroll to position [0, 0]
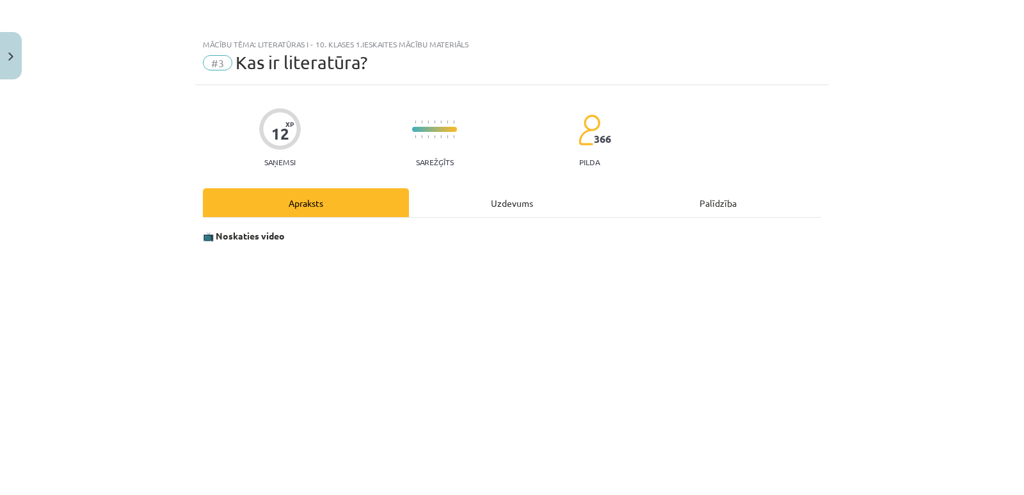
click at [499, 203] on div "Uzdevums" at bounding box center [512, 202] width 206 height 29
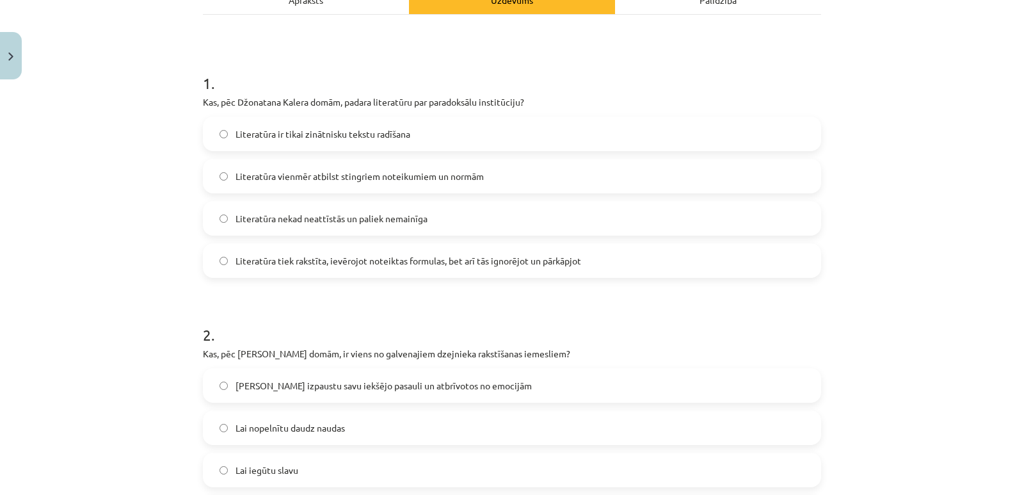
scroll to position [117, 0]
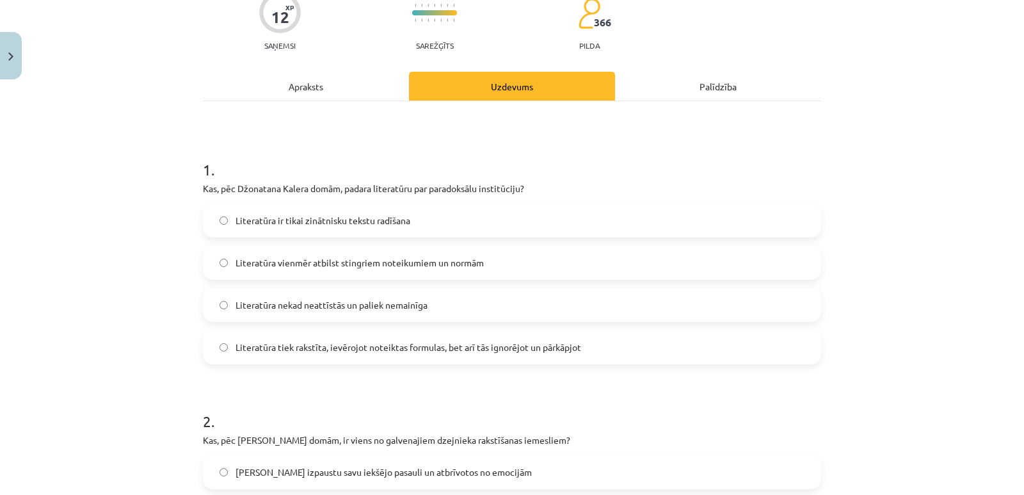
click at [291, 83] on div "Apraksts" at bounding box center [306, 86] width 206 height 29
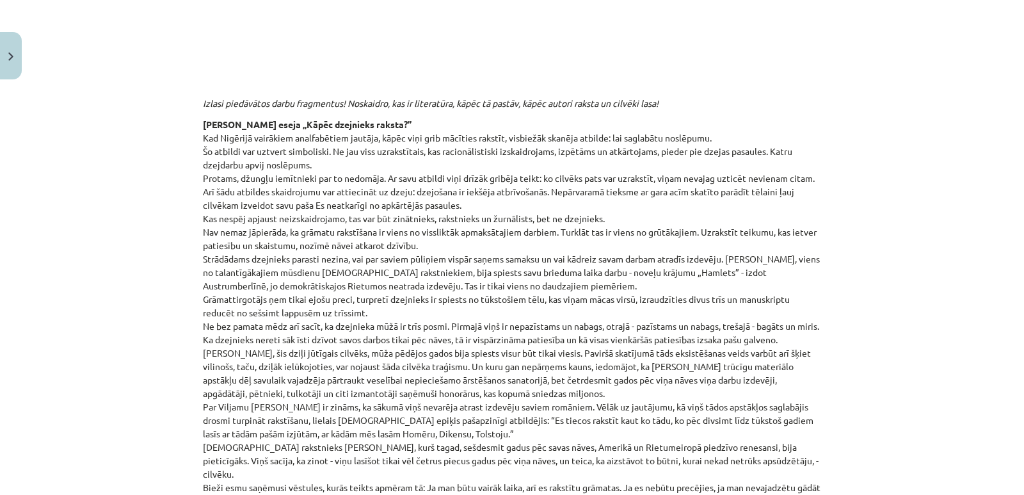
scroll to position [0, 0]
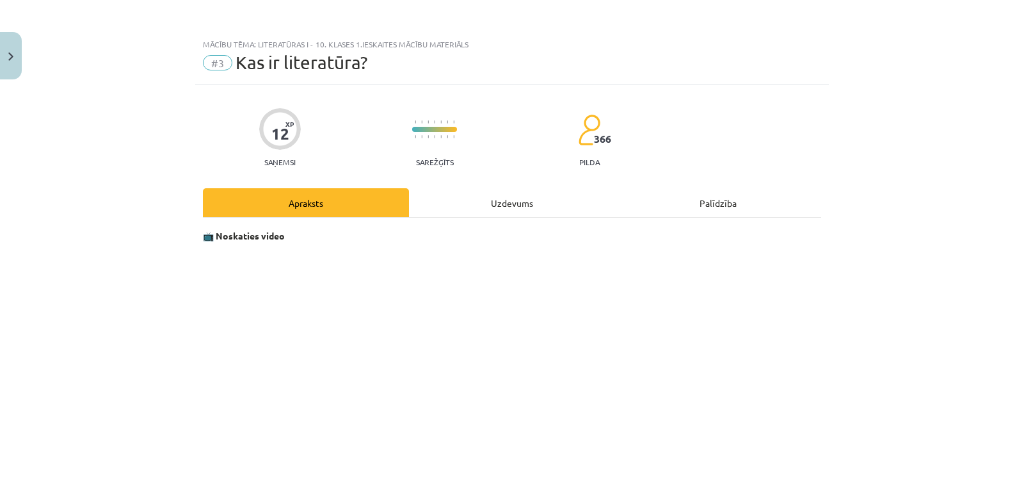
click at [501, 202] on div "Uzdevums" at bounding box center [512, 202] width 206 height 29
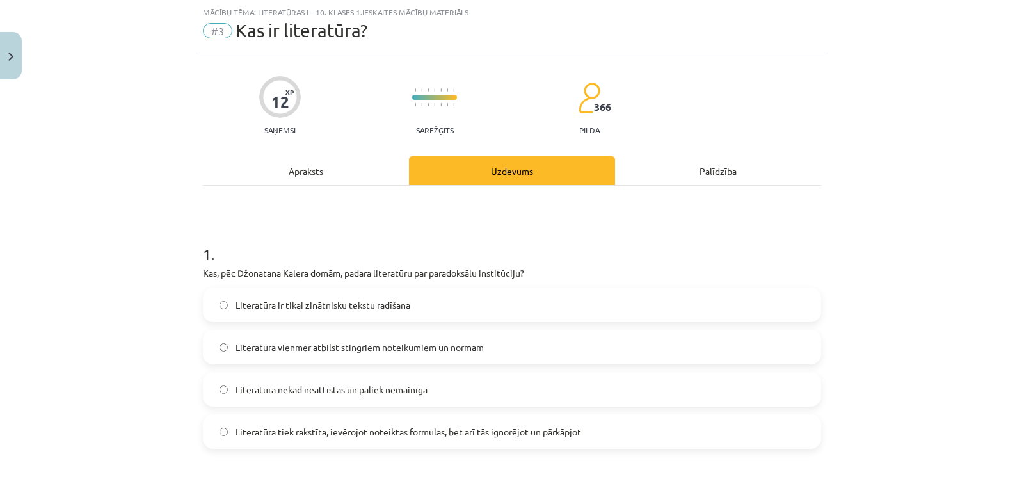
click at [716, 172] on div "Palīdzība" at bounding box center [718, 170] width 206 height 29
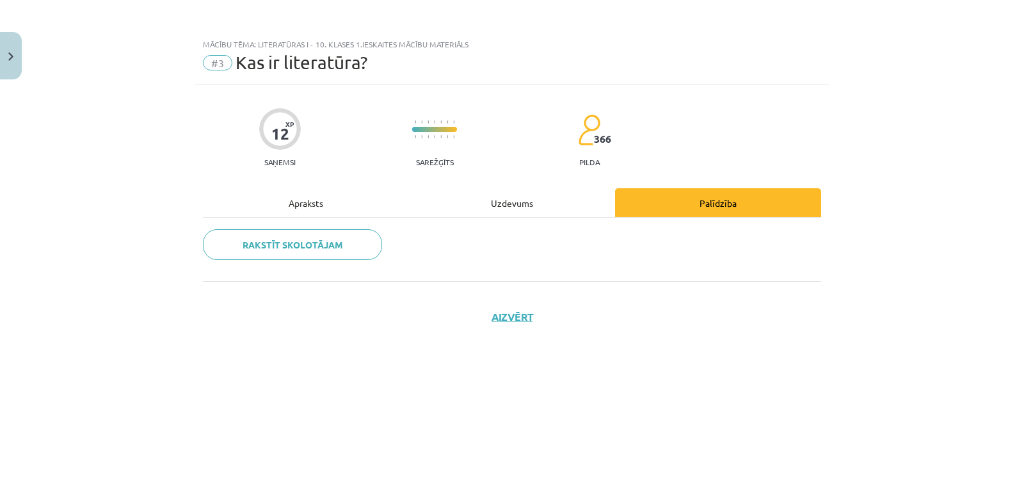
click at [497, 199] on div "Uzdevums" at bounding box center [512, 202] width 206 height 29
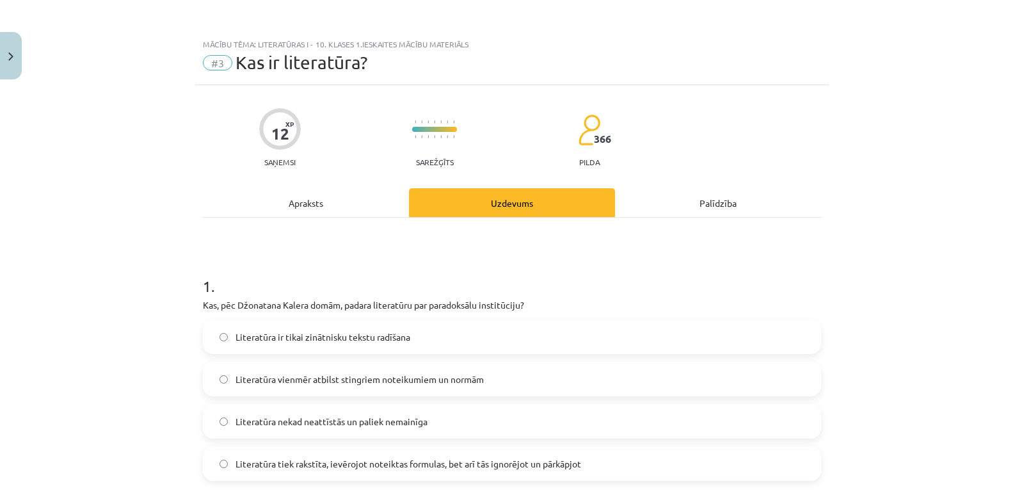
click at [307, 205] on div "Apraksts" at bounding box center [306, 202] width 206 height 29
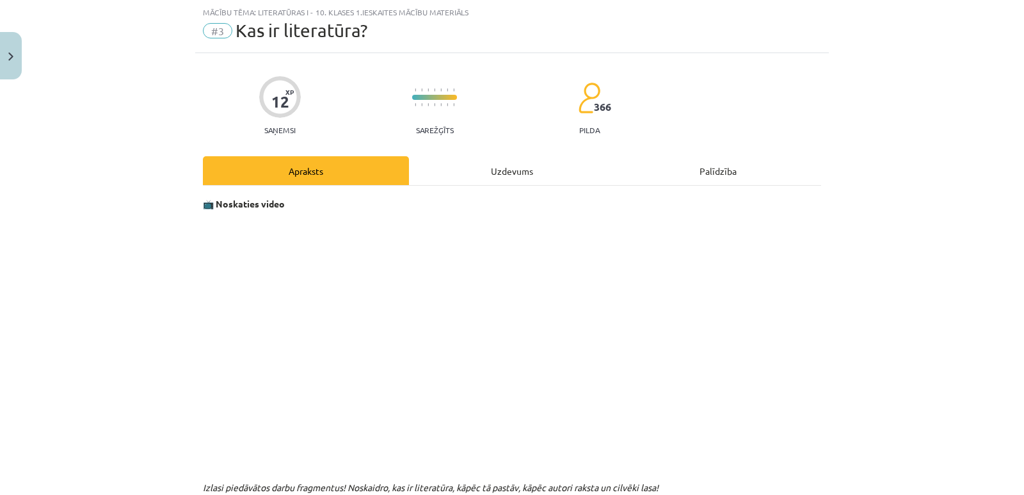
click at [510, 168] on div "Uzdevums" at bounding box center [512, 170] width 206 height 29
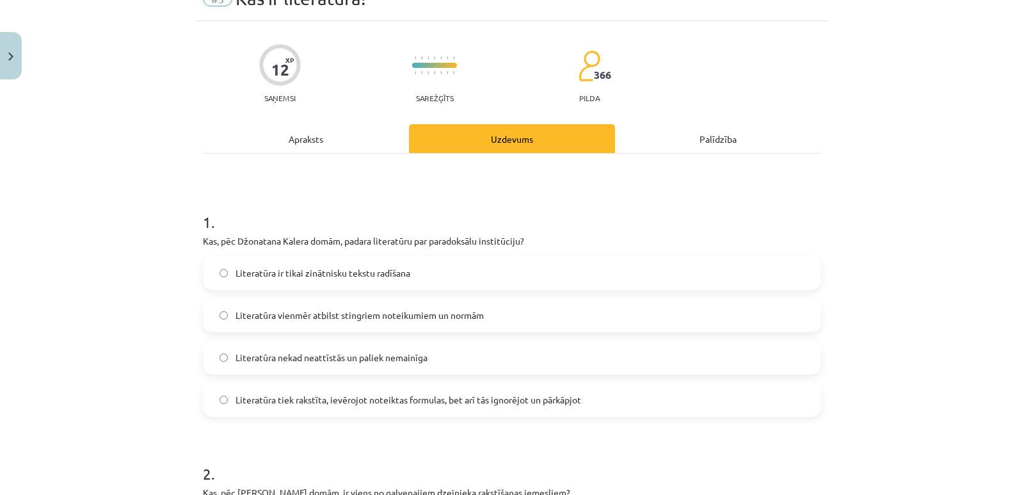
scroll to position [0, 0]
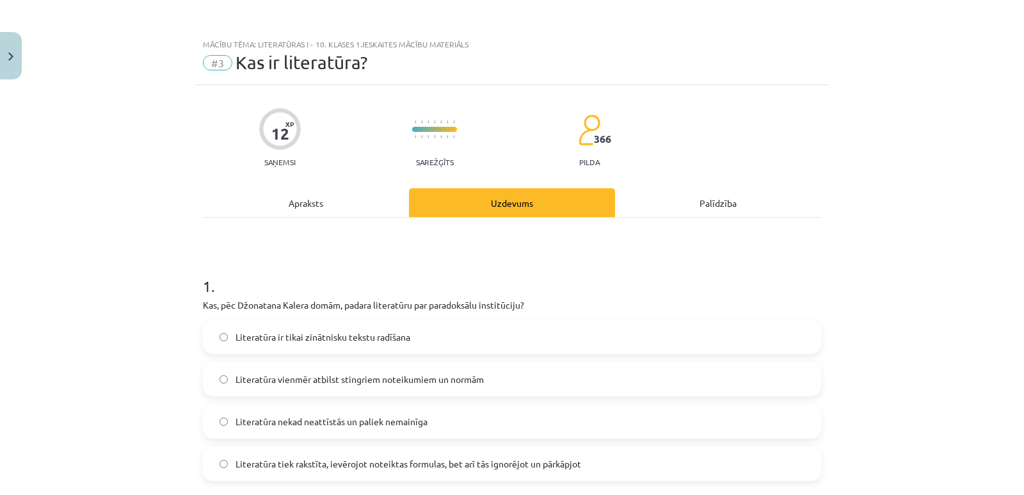
click at [300, 204] on div "Apraksts" at bounding box center [306, 202] width 206 height 29
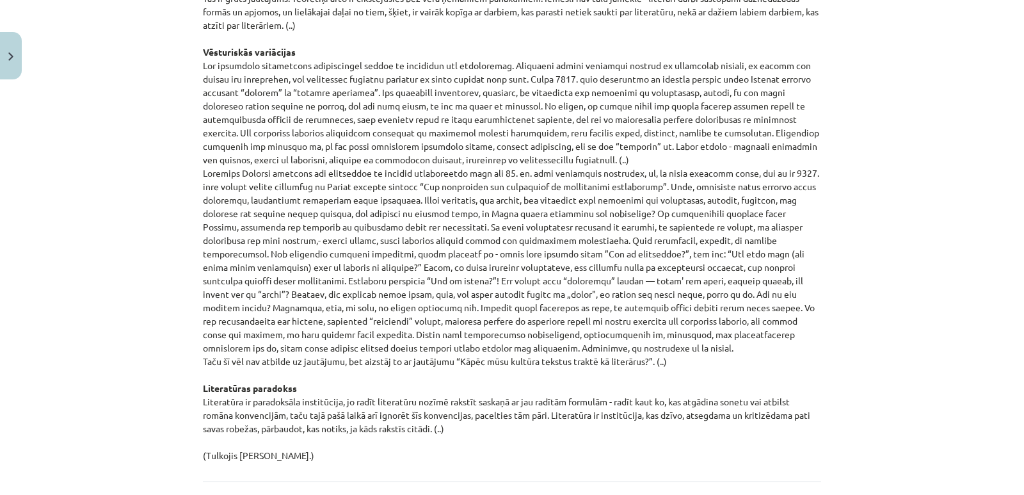
scroll to position [1331, 0]
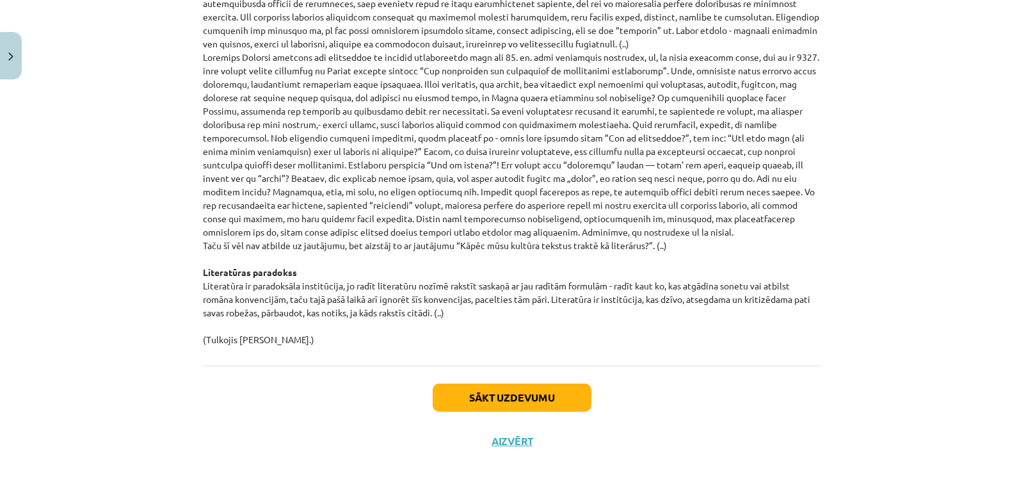
drag, startPoint x: 197, startPoint y: 221, endPoint x: 497, endPoint y: 314, distance: 313.9
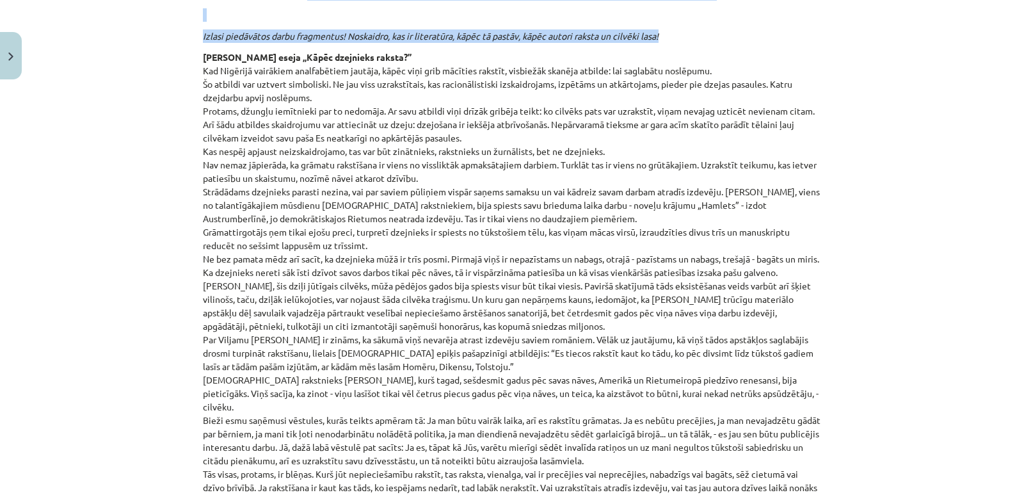
scroll to position [435, 0]
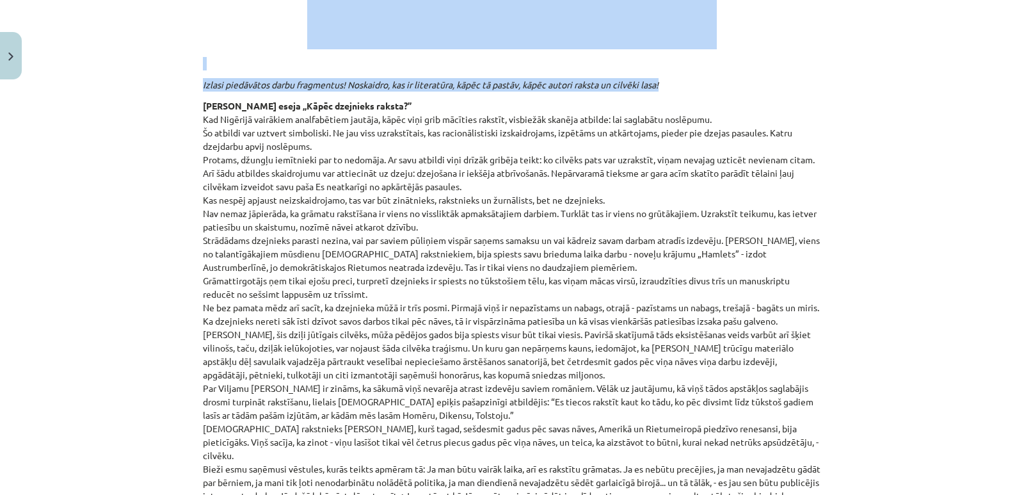
copy p "Zentas Mauriņas eseja „Kāpēc dzejnieks raksta?” Kad Nigērijā vairākiem analfabē…"
click at [154, 250] on div "Mācību tēma: Literatūras i - 10. klases 1.ieskaites mācību materiāls #3 Kas ir …" at bounding box center [512, 247] width 1024 height 495
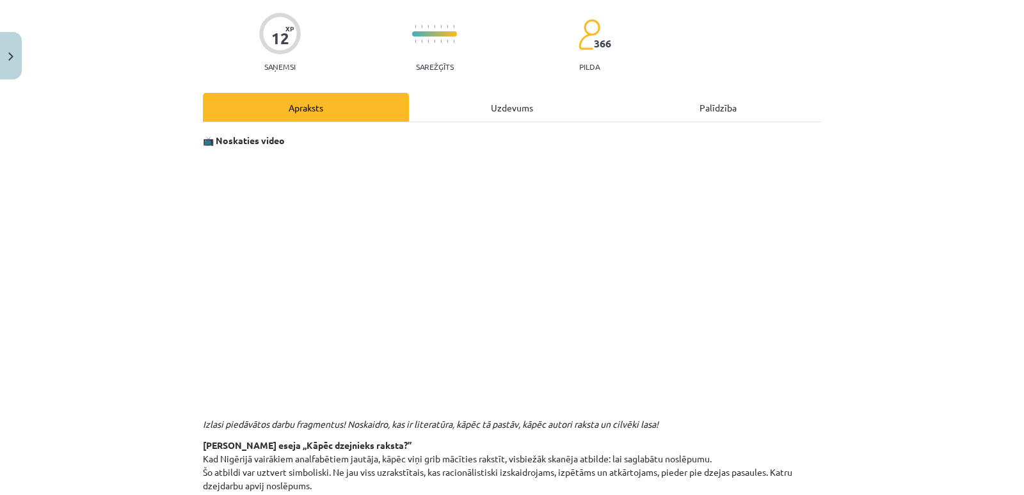
scroll to position [0, 0]
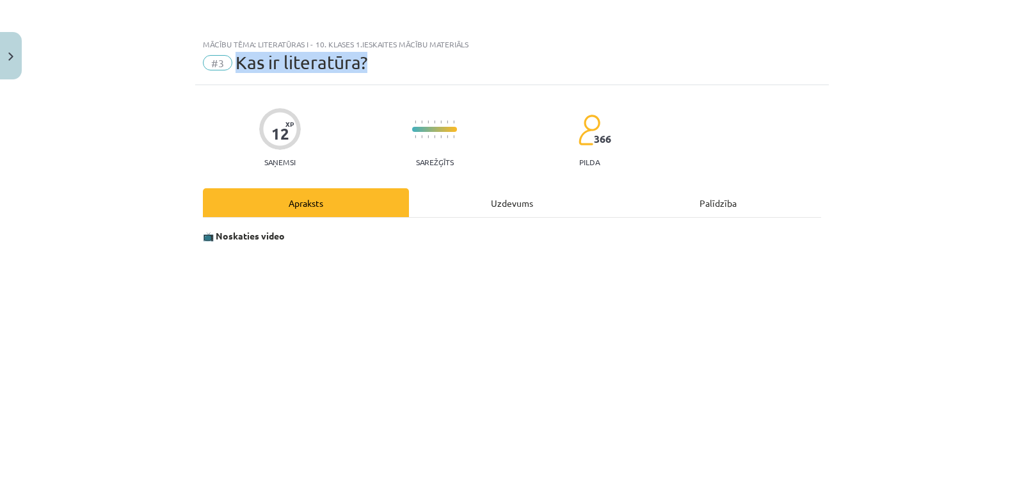
drag, startPoint x: 382, startPoint y: 66, endPoint x: 234, endPoint y: 65, distance: 147.3
click at [234, 65] on div "#3 Kas ir literatūra?" at bounding box center [512, 63] width 618 height 20
copy span "Kas ir literatūra?"
click at [239, 114] on div "12 XP Saņemsi Sarežģīts 366 pilda" at bounding box center [512, 134] width 618 height 66
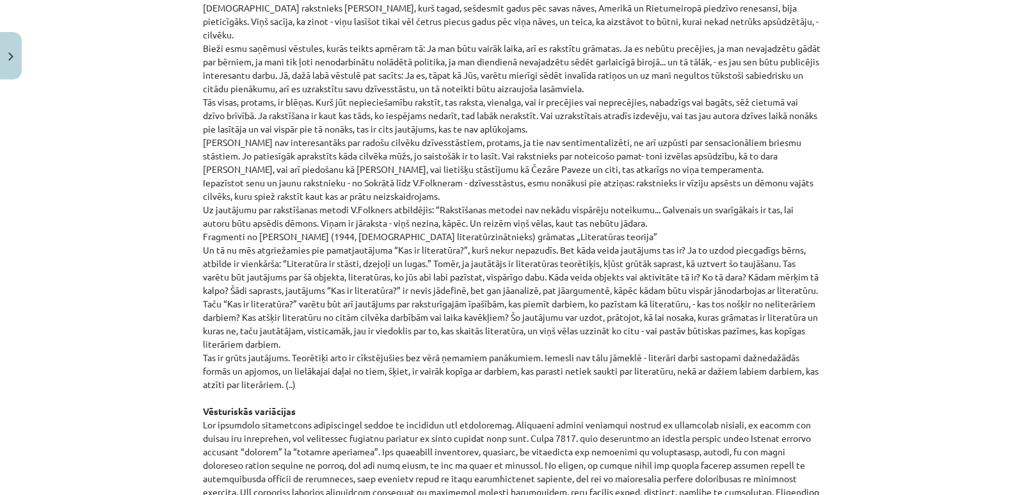
scroll to position [832, 0]
